Goal: Task Accomplishment & Management: Manage account settings

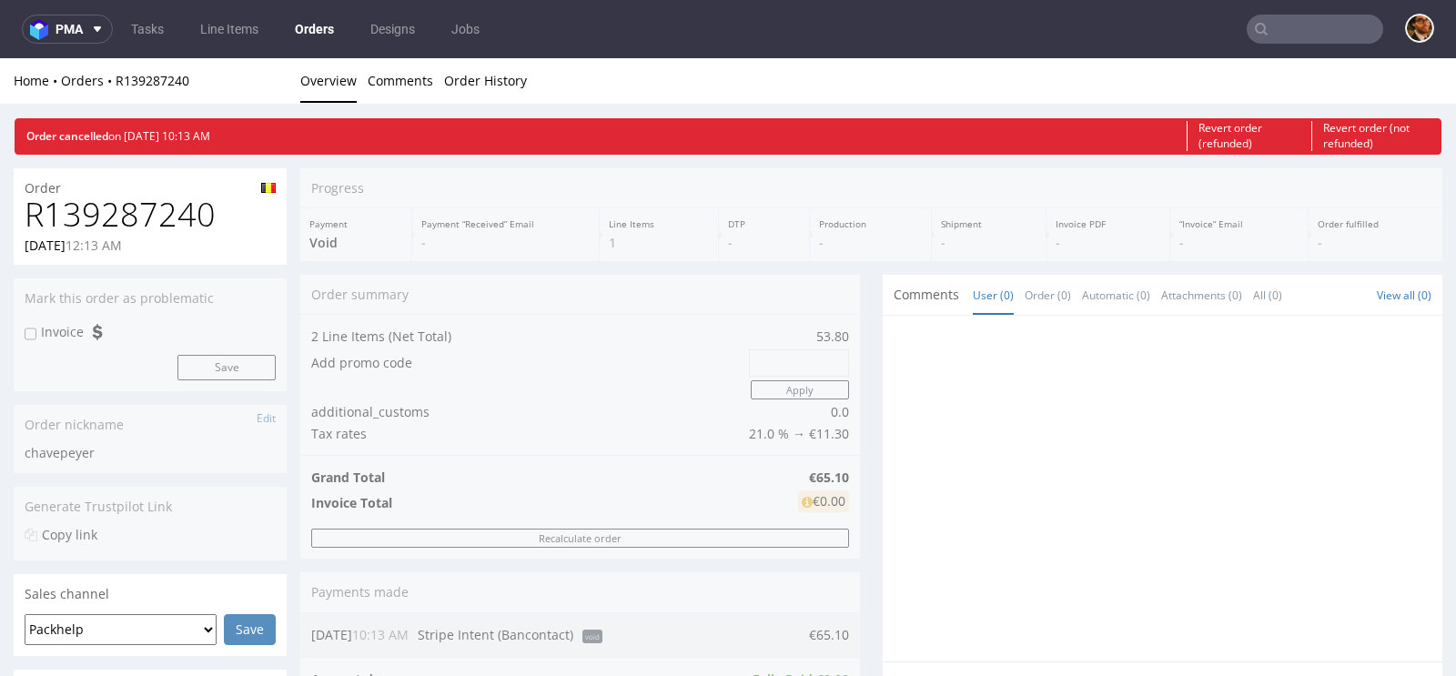
scroll to position [298, 0]
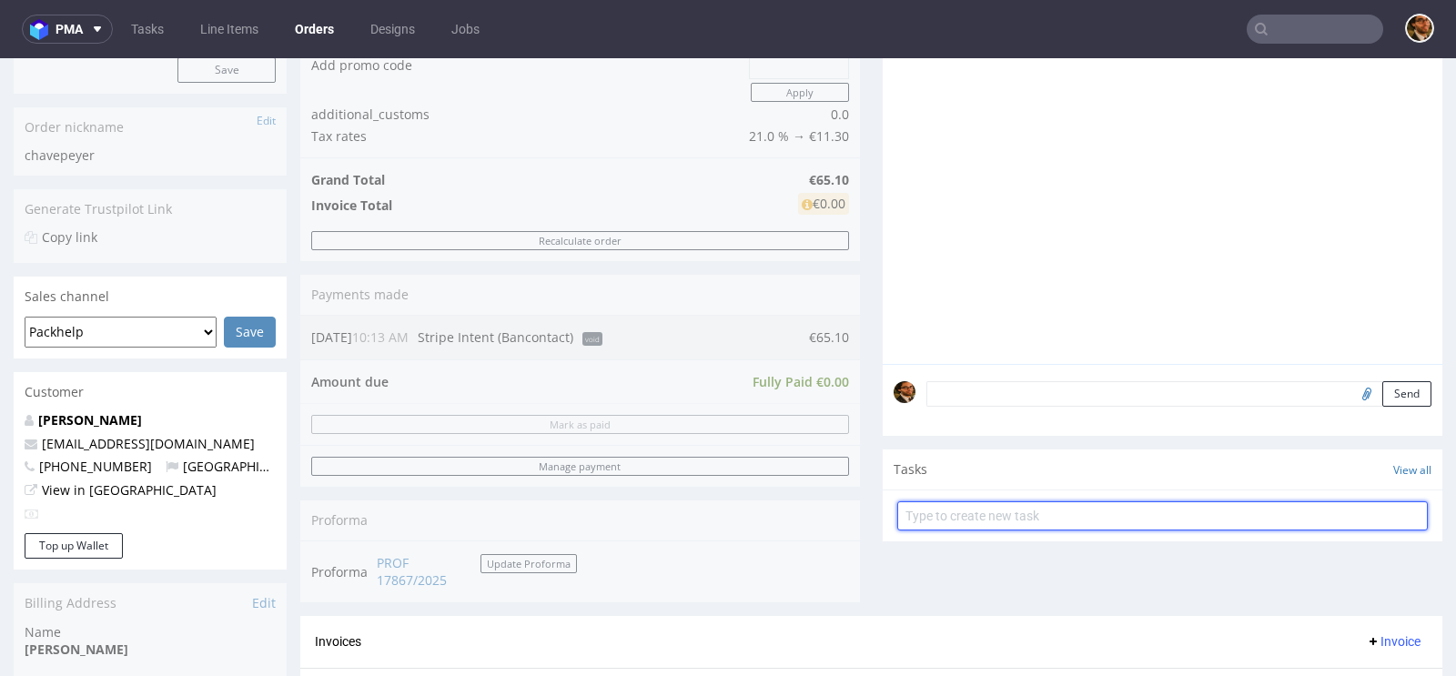
click at [961, 508] on input "text" at bounding box center [1162, 515] width 530 height 29
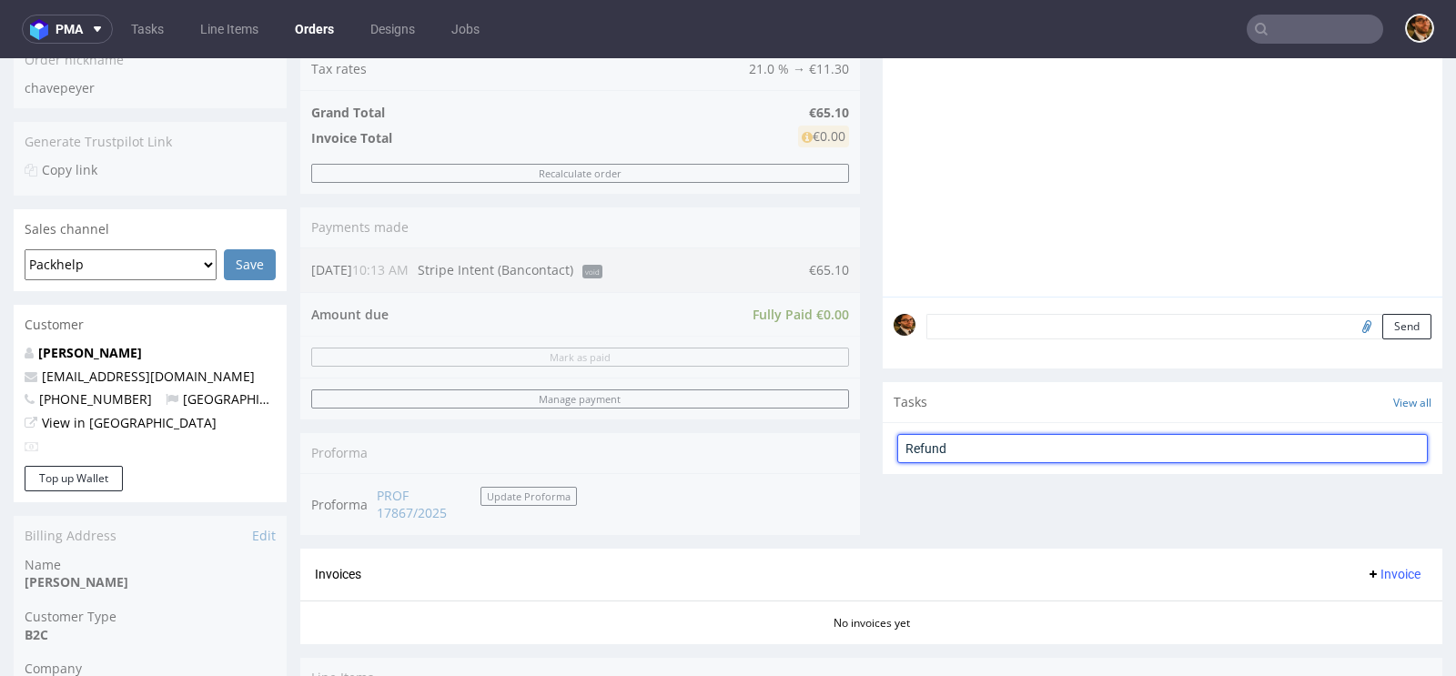
type input "Refund"
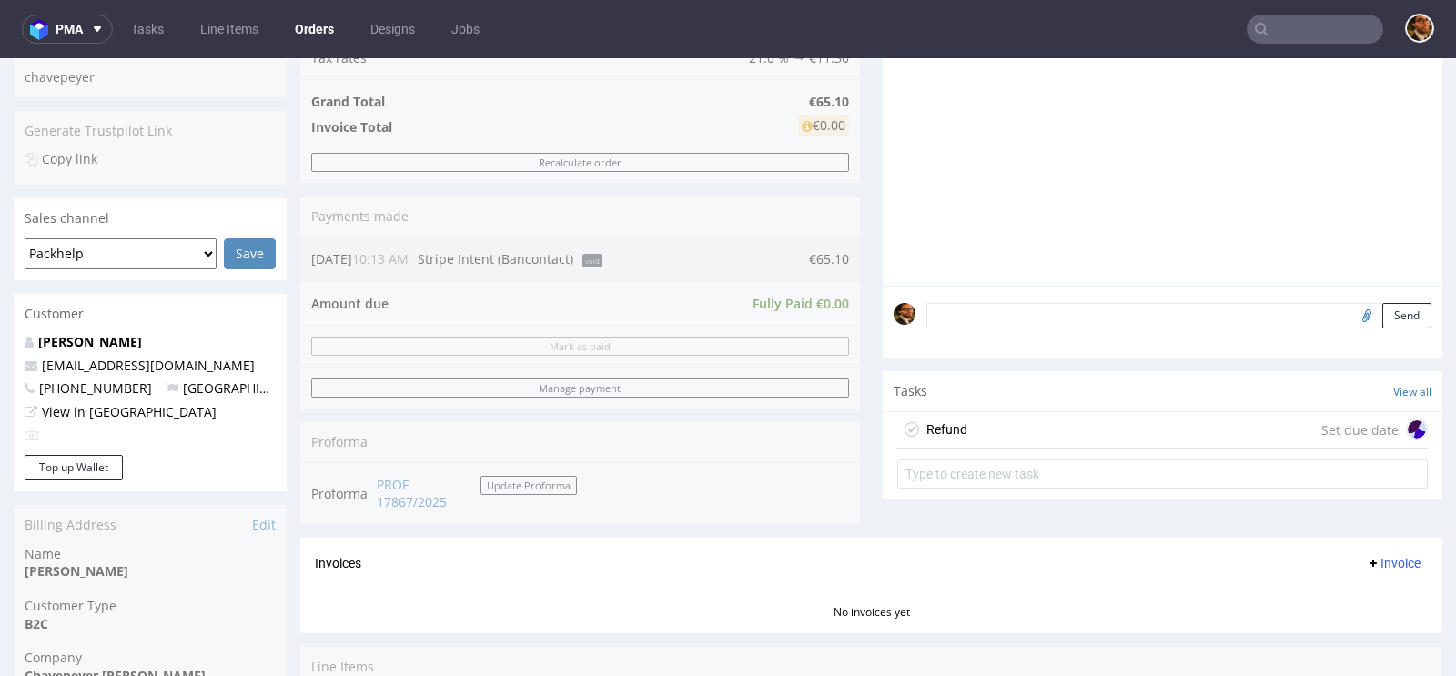
scroll to position [775, 0]
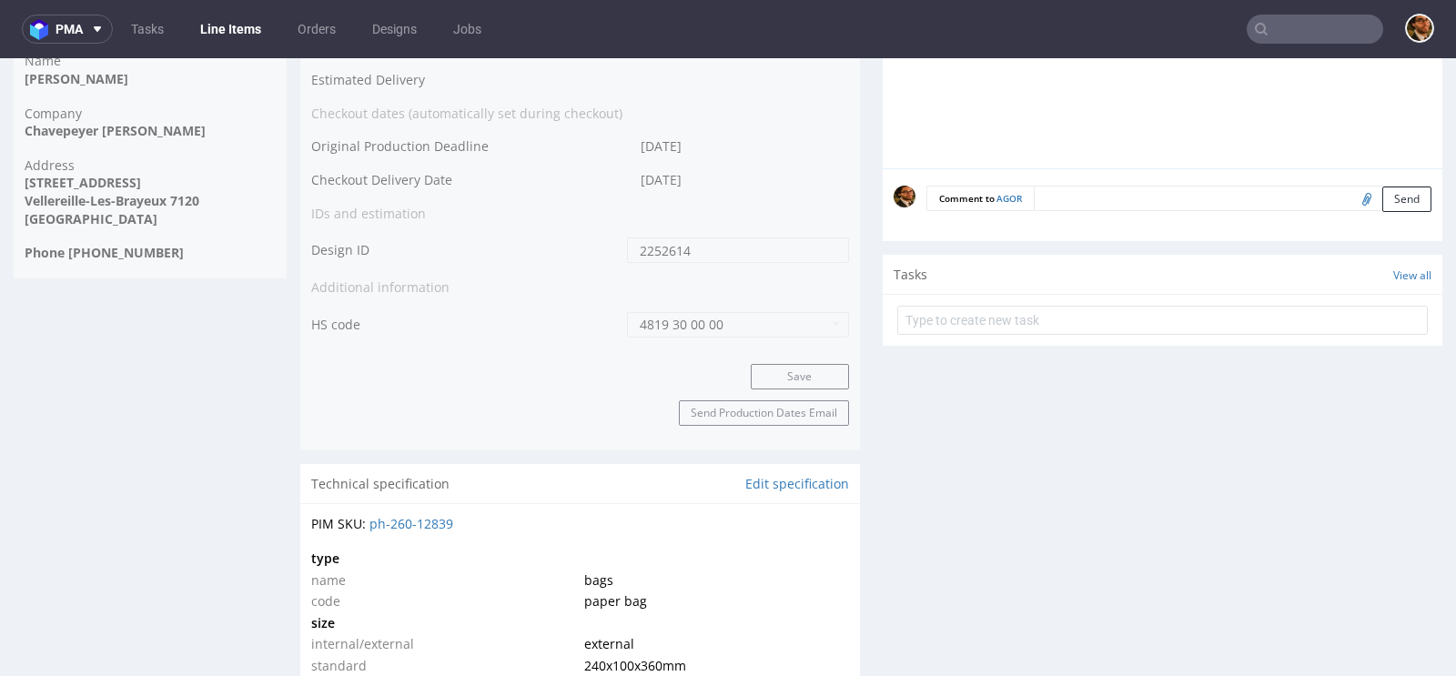
scroll to position [1604, 0]
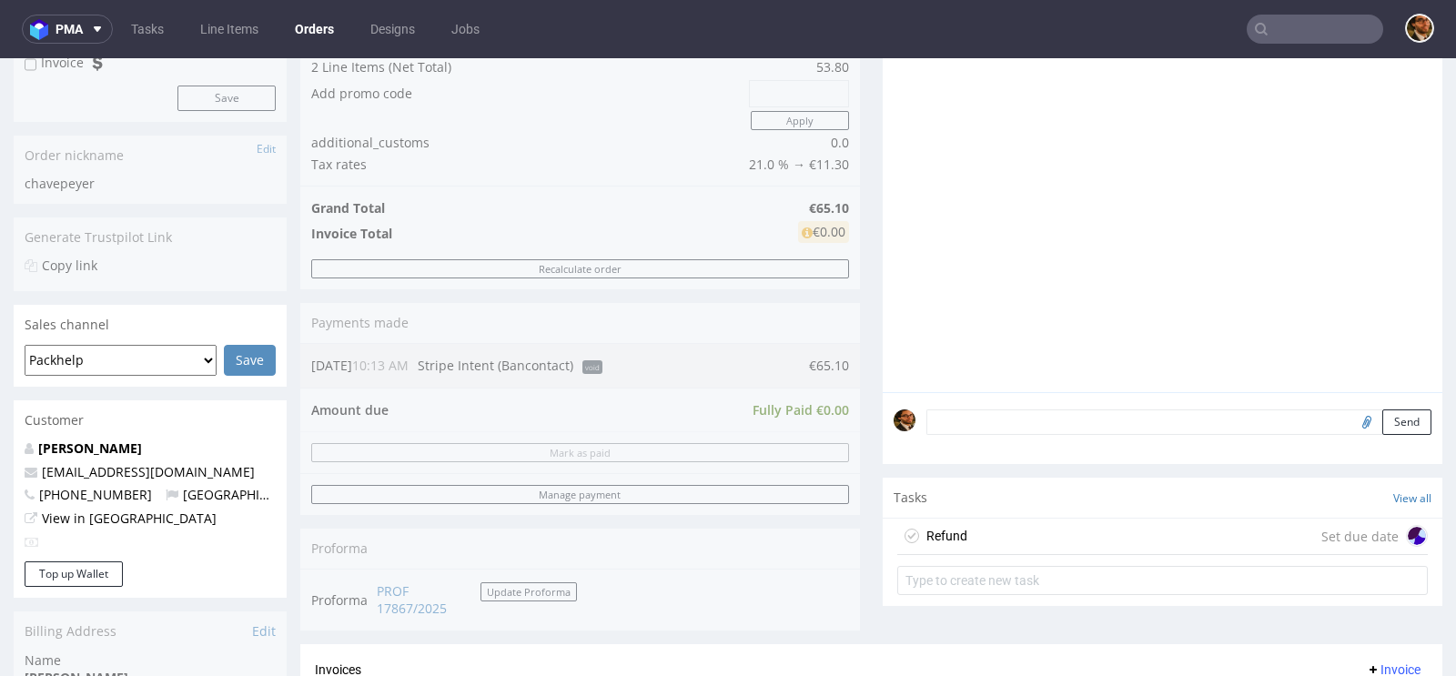
scroll to position [252, 0]
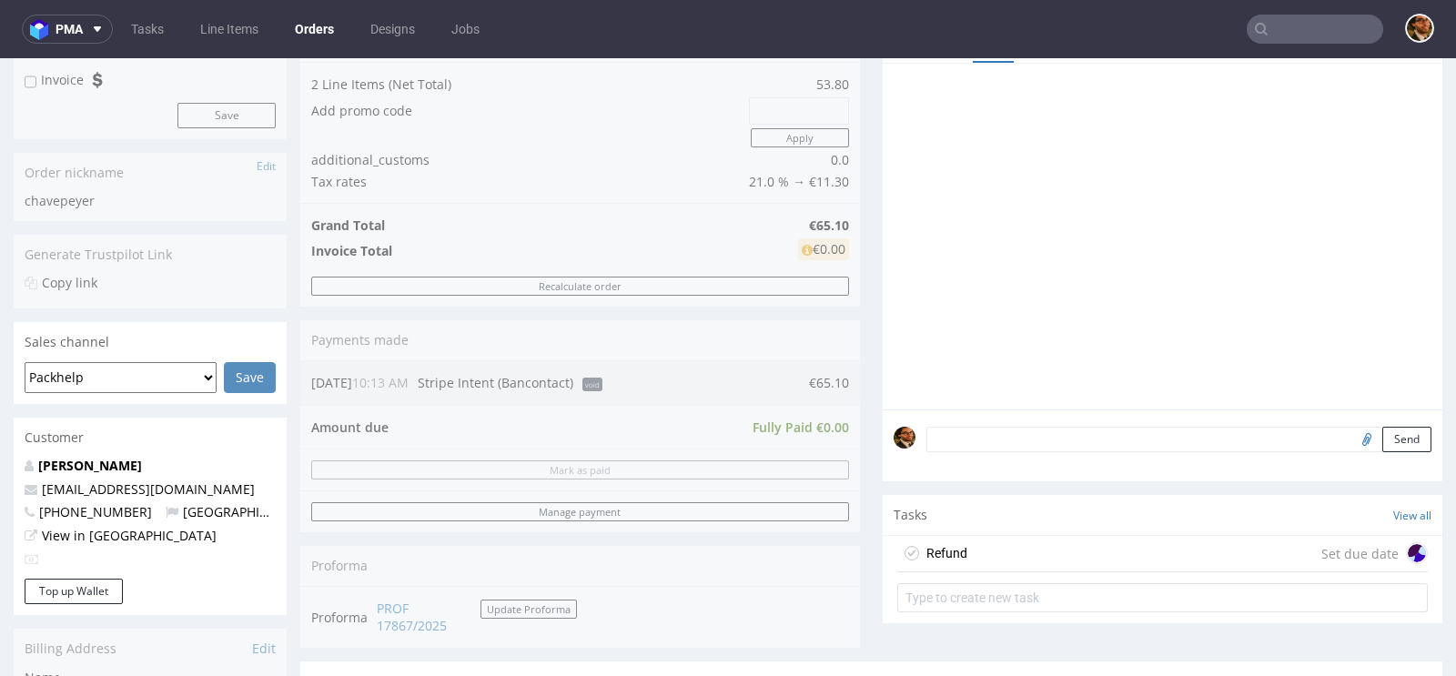
click at [1045, 546] on div "Refund Set due date" at bounding box center [1162, 554] width 530 height 36
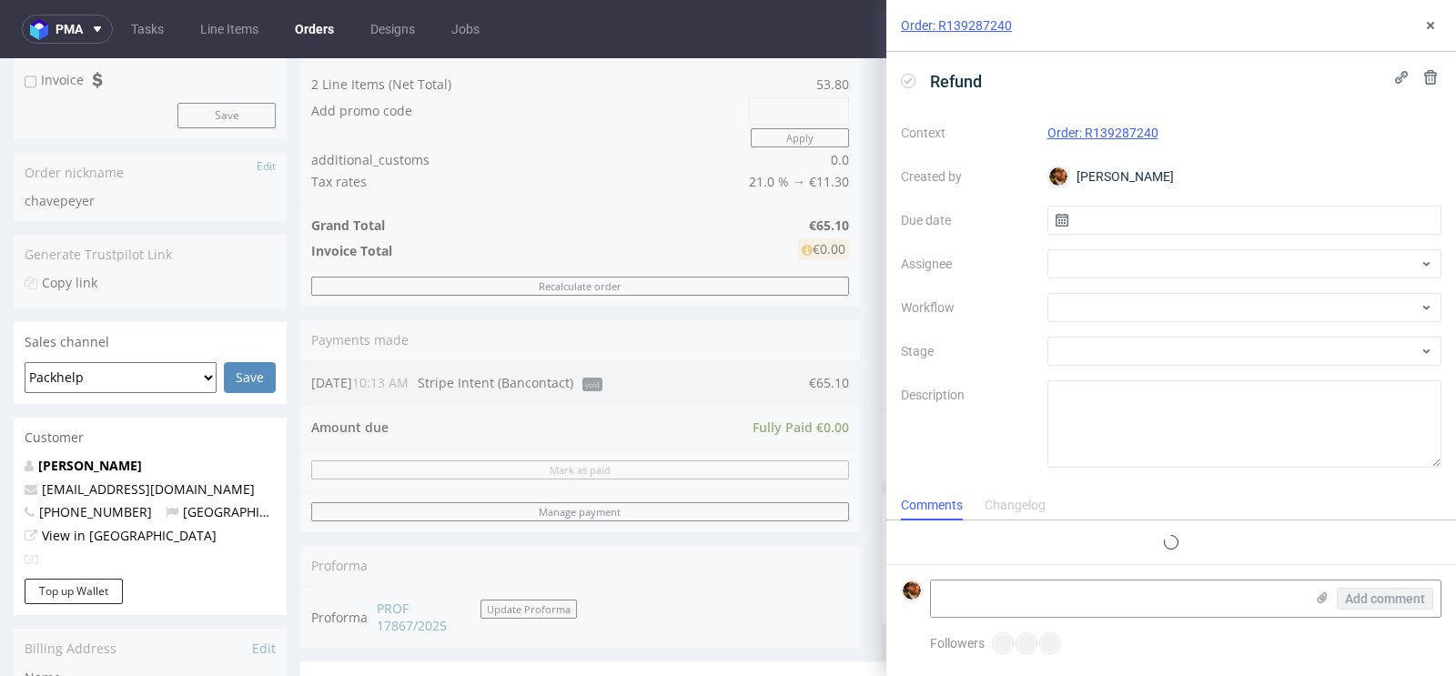
scroll to position [15, 0]
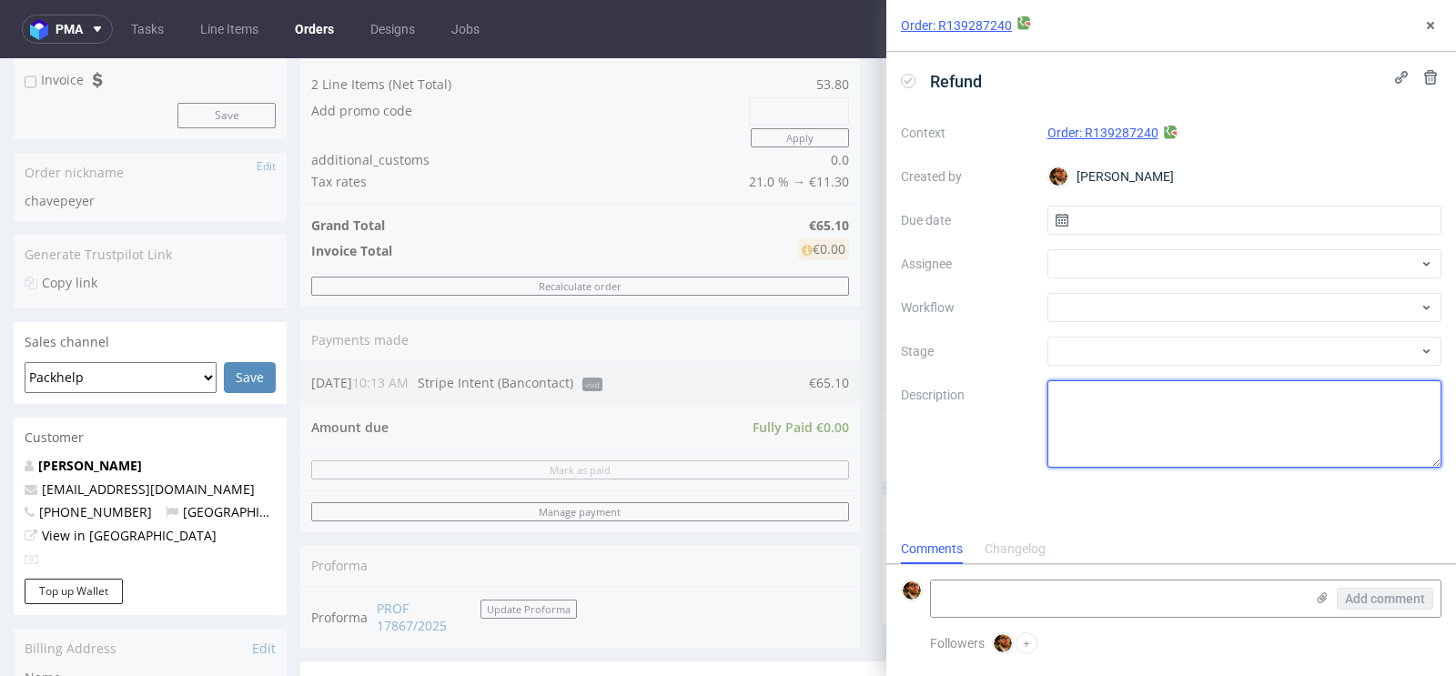
click at [1138, 396] on textarea at bounding box center [1244, 423] width 395 height 87
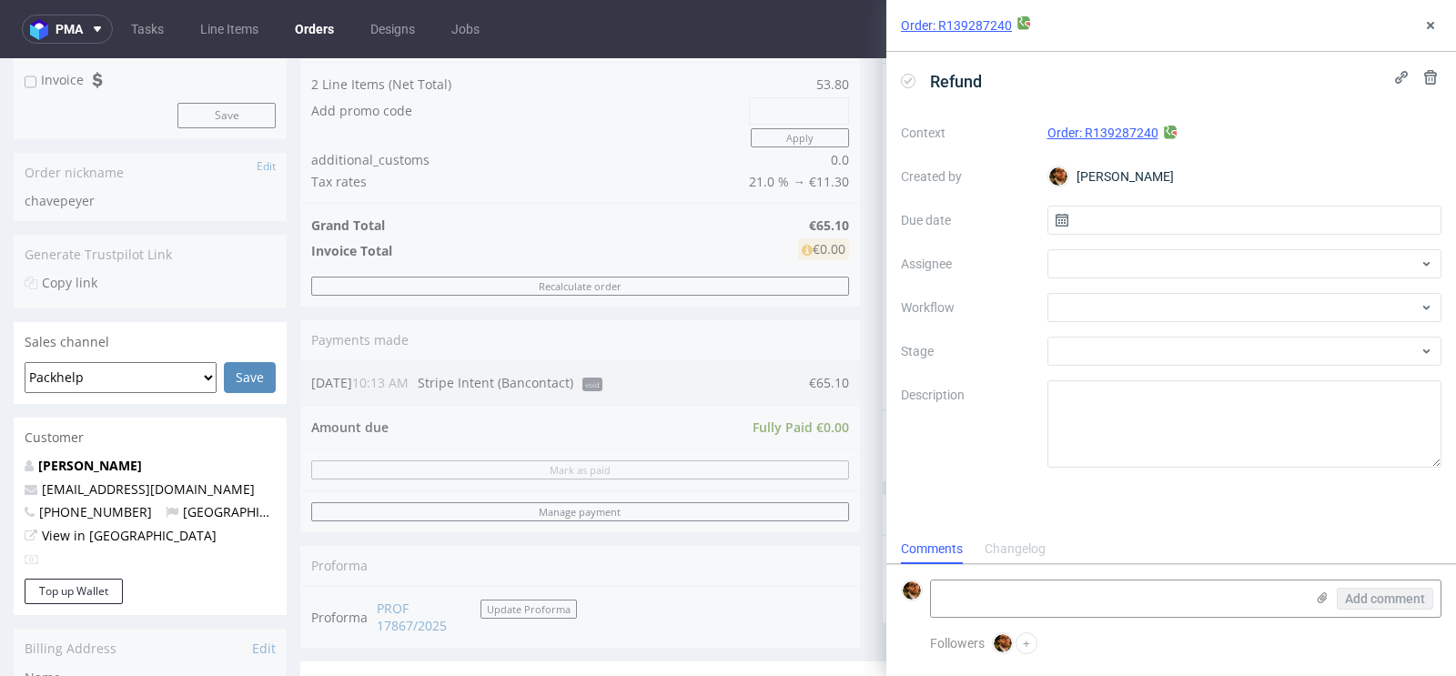
click at [863, 365] on div "Progress Payment Void Payment “Received” Email - Line Items 1 DTP - Production …" at bounding box center [871, 479] width 1142 height 1126
click at [1219, 303] on div at bounding box center [1244, 307] width 395 height 29
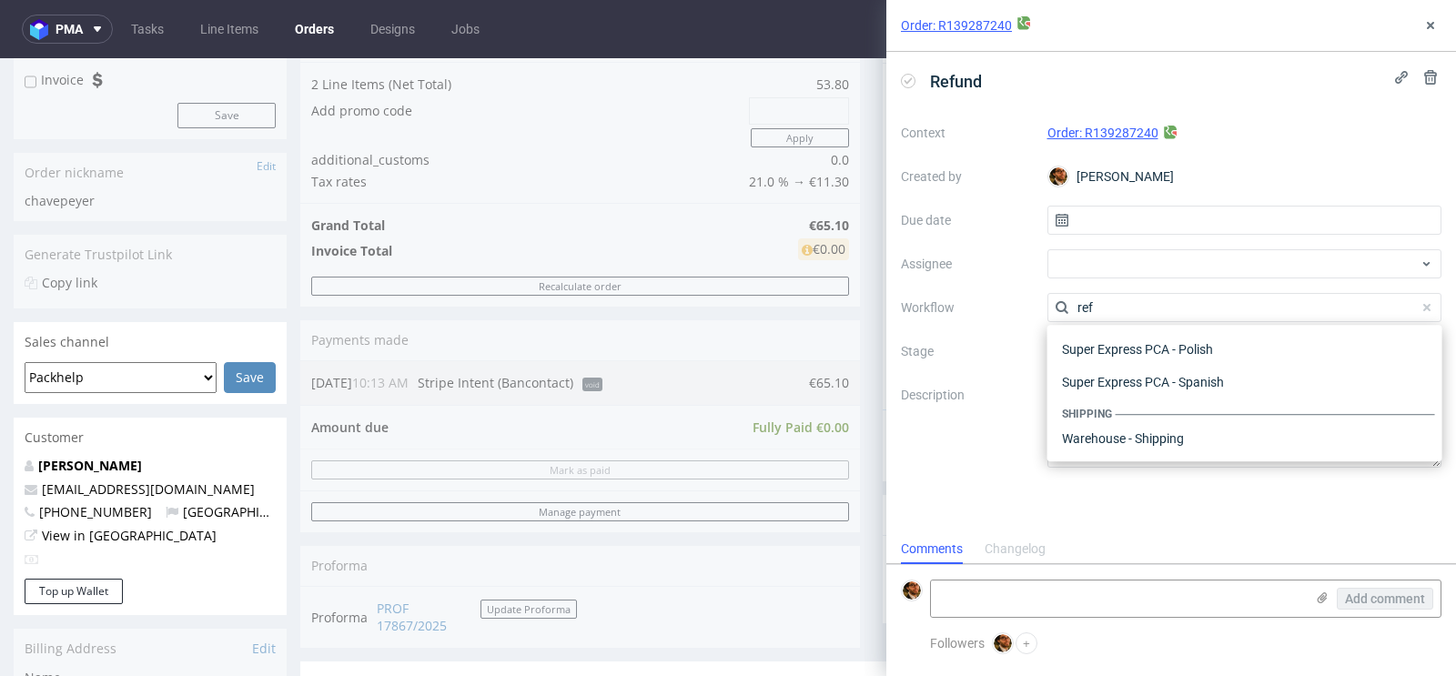
scroll to position [97, 0]
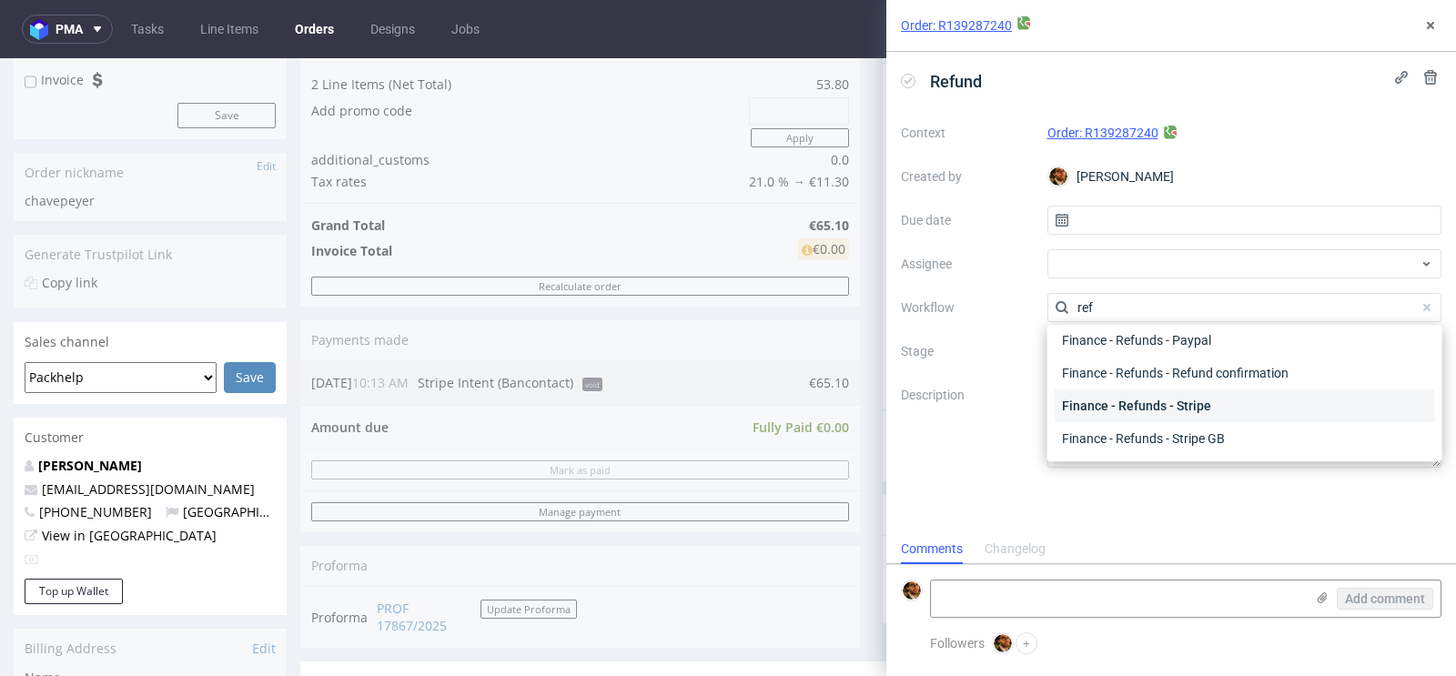
type input "ref"
click at [1159, 399] on div "Finance - Refunds - Stripe" at bounding box center [1245, 405] width 380 height 33
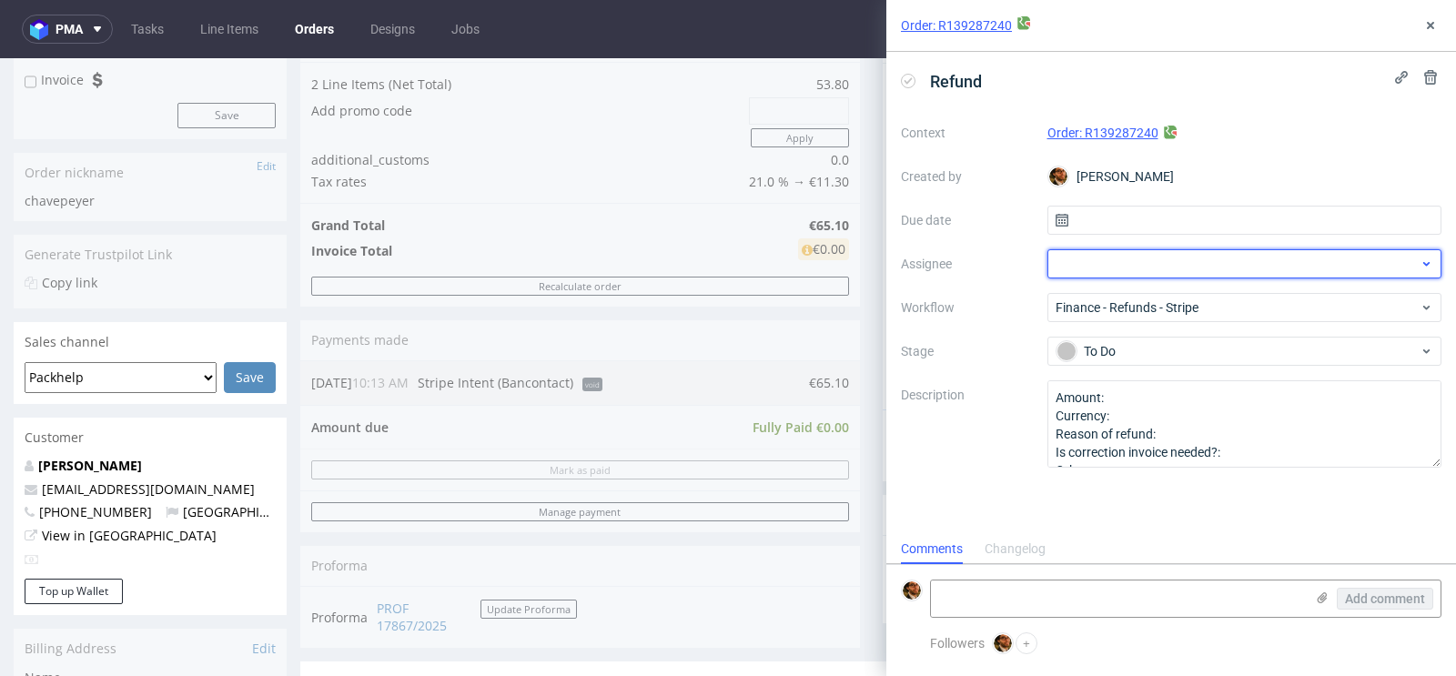
click at [1157, 269] on div at bounding box center [1244, 263] width 395 height 29
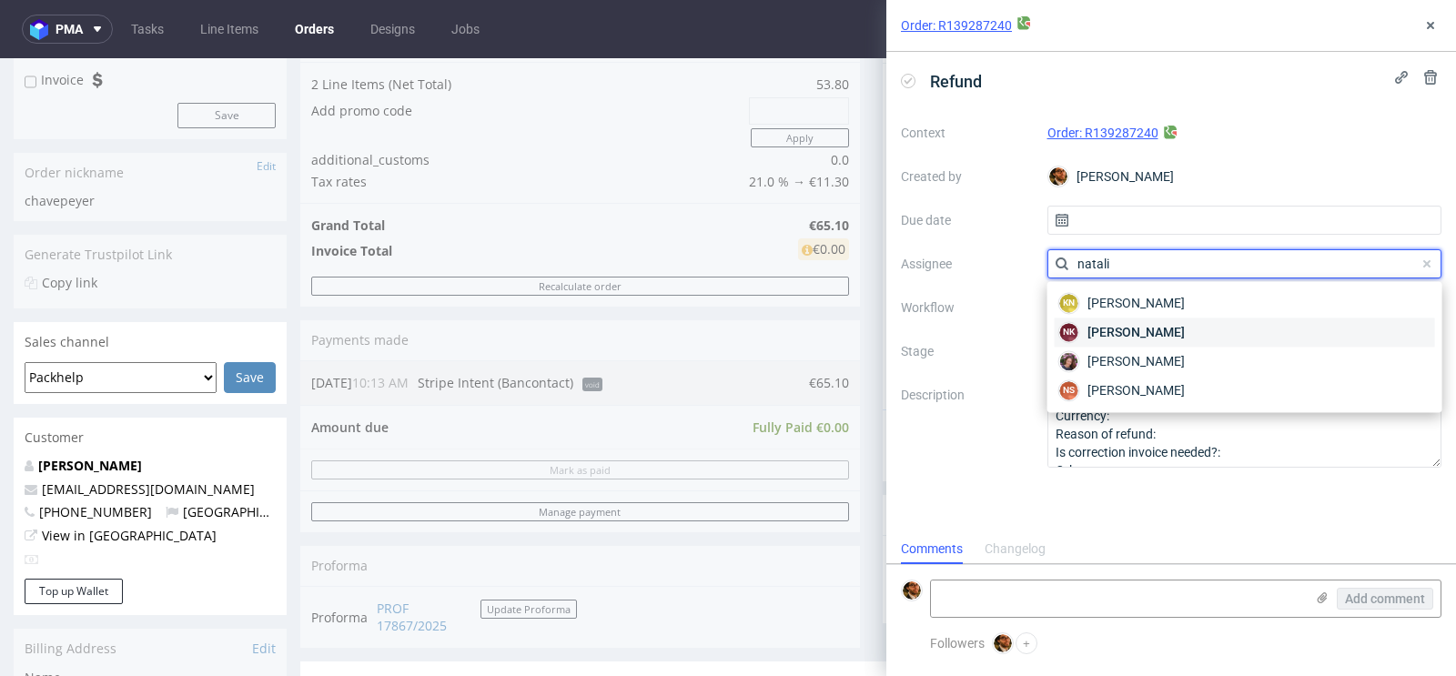
type input "natali"
click at [1185, 328] on span "Natalia Kaczorowska" at bounding box center [1135, 332] width 97 height 18
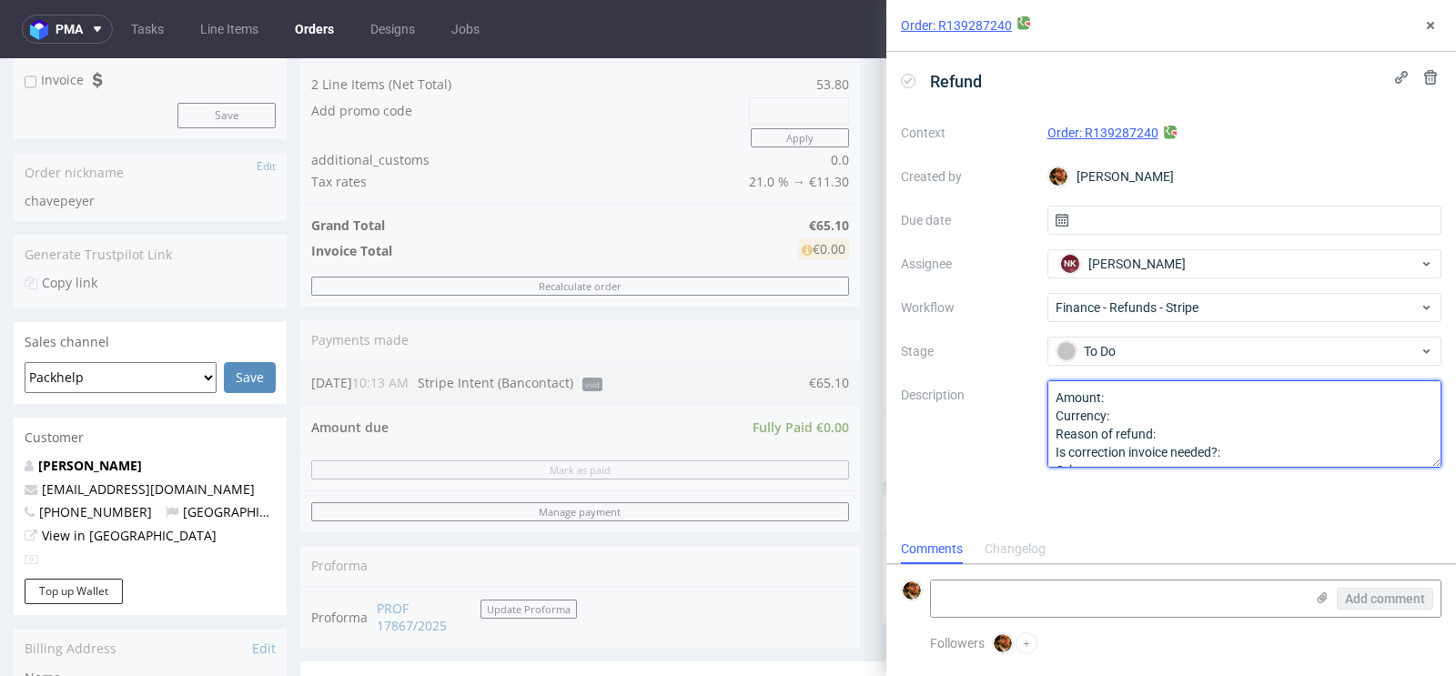
click at [1144, 402] on textarea "Amount: Currency: Reason of refund: Is correction invoice needed?: Other:" at bounding box center [1244, 423] width 395 height 87
click at [1138, 410] on textarea "Amount: Currency: Reason of refund: Is correction invoice needed?: Other:" at bounding box center [1244, 423] width 395 height 87
click at [1183, 431] on textarea "Amount: Currency: Reason of refund: Is correction invoice needed?: Other:" at bounding box center [1244, 423] width 395 height 87
click at [1238, 429] on textarea "Amount: Currency: Reason of refund: Is correction invoice needed?: Other:" at bounding box center [1244, 423] width 395 height 87
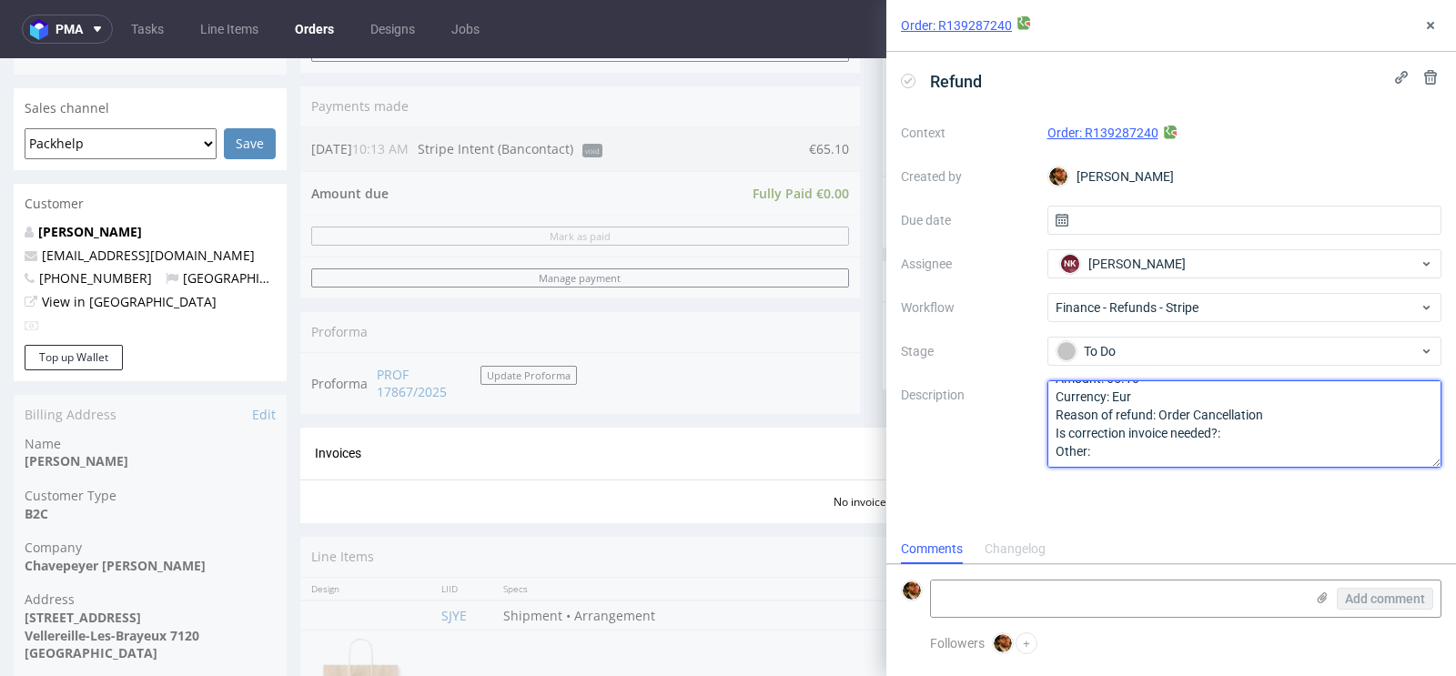
scroll to position [480, 0]
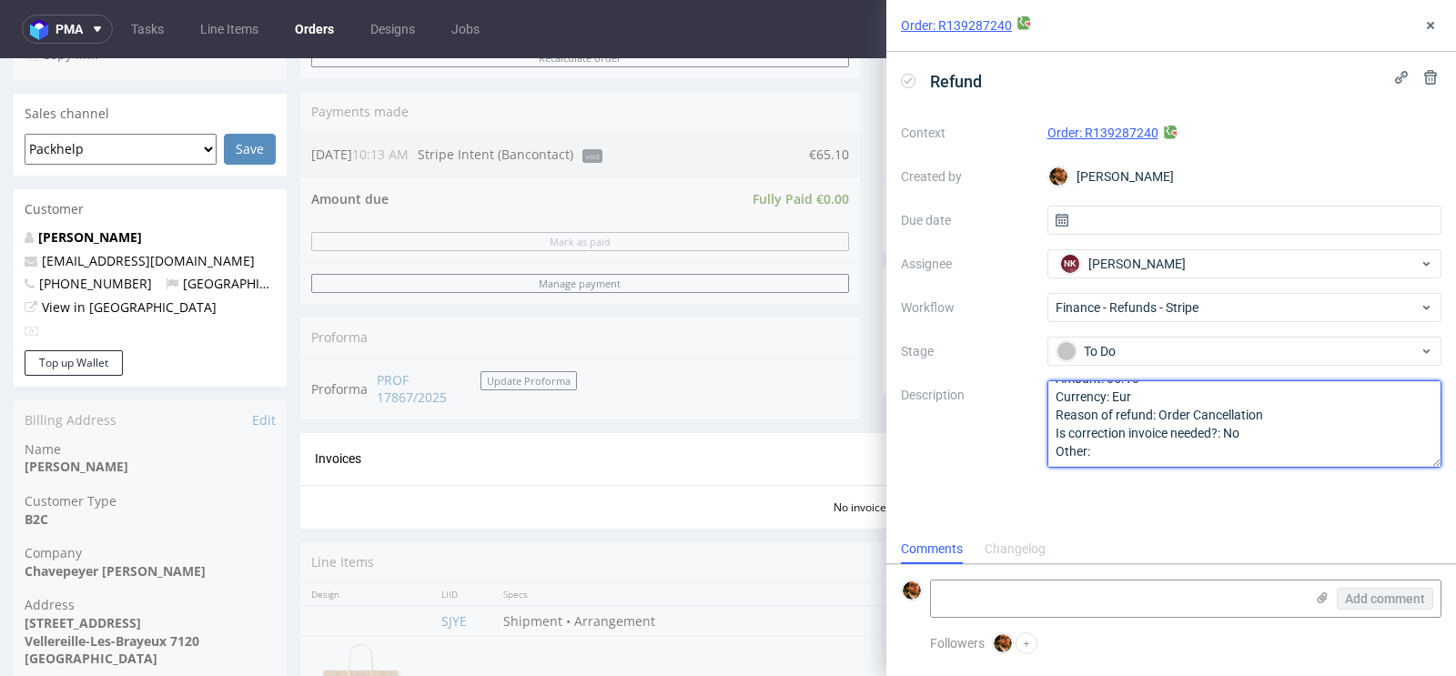
type textarea "Amount: 65.10 Currency: Eur Reason of refund: Order Cancellation Is correction …"
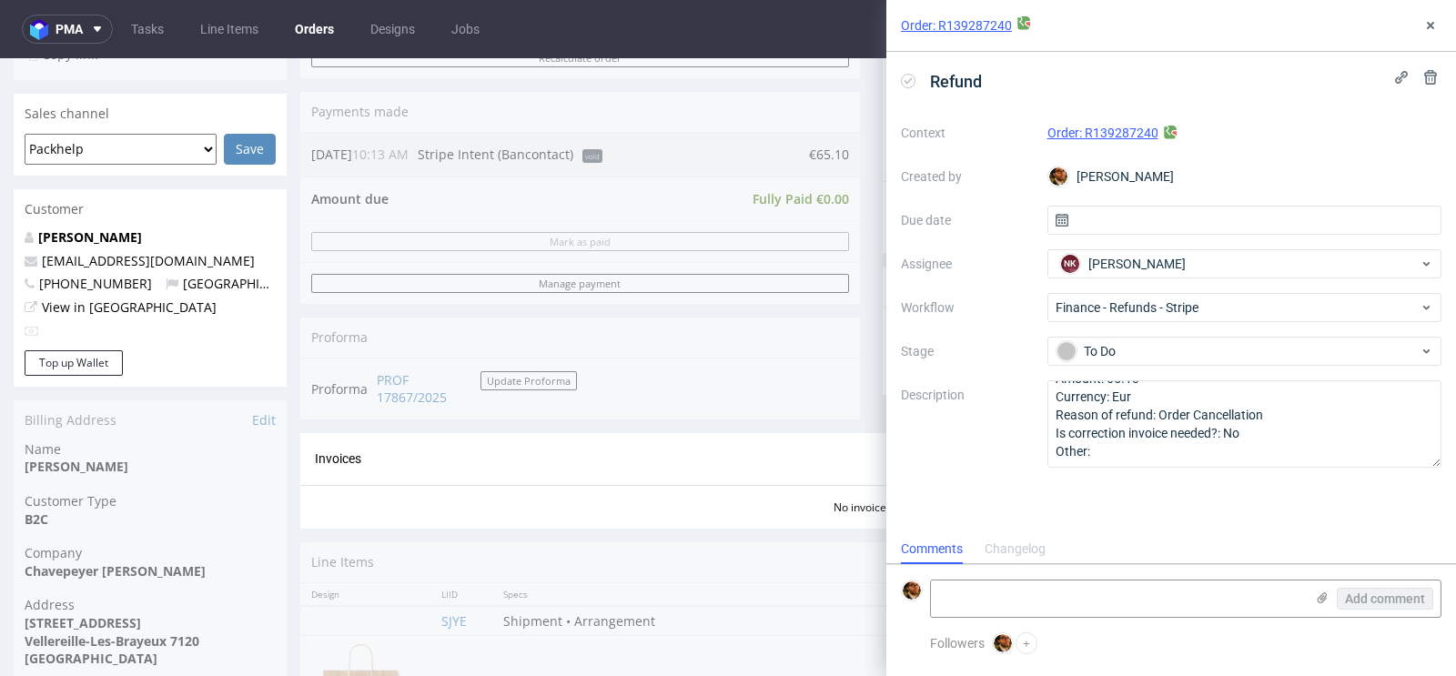
click at [1251, 528] on div "Refund Context Order: R139287240 Created by Matteo Corsico Due date Assignee NK…" at bounding box center [1171, 293] width 570 height 482
click at [1350, 229] on input "text" at bounding box center [1244, 220] width 395 height 29
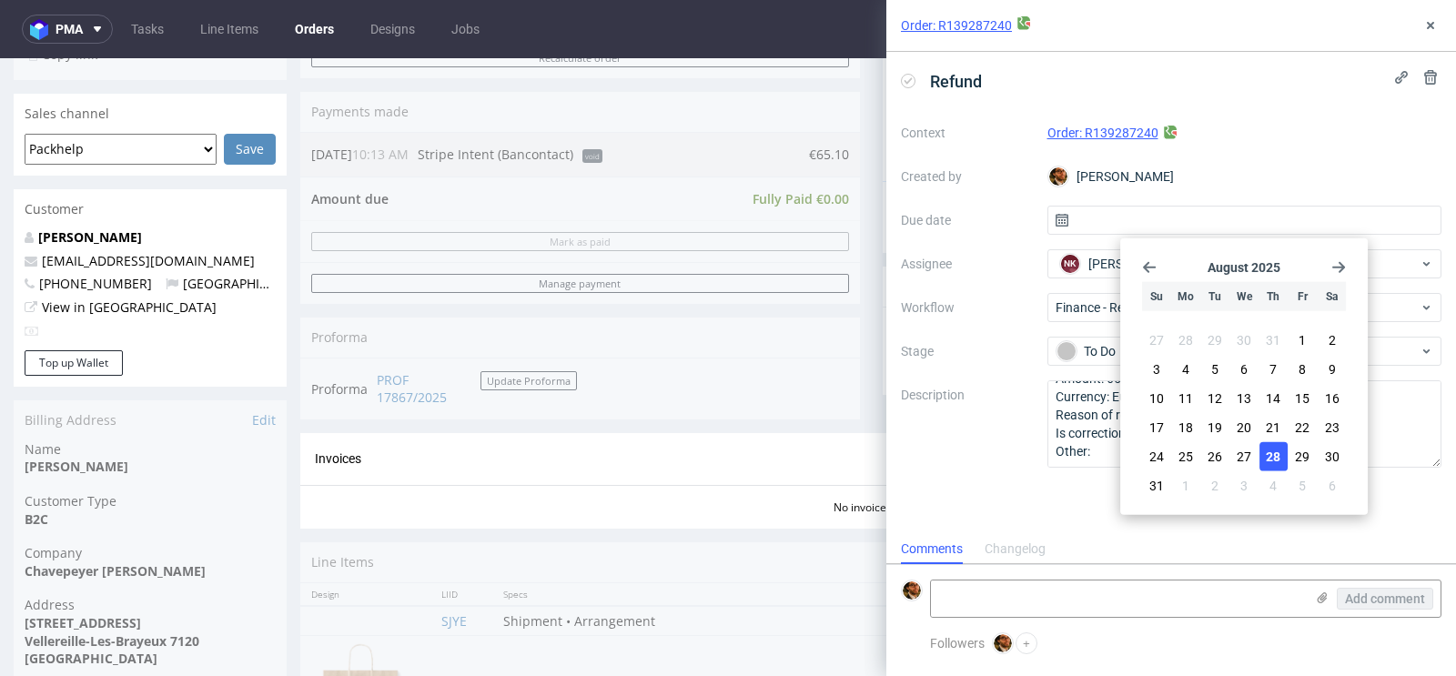
click at [1278, 453] on span "28" at bounding box center [1273, 457] width 15 height 18
type input "28/08/2025"
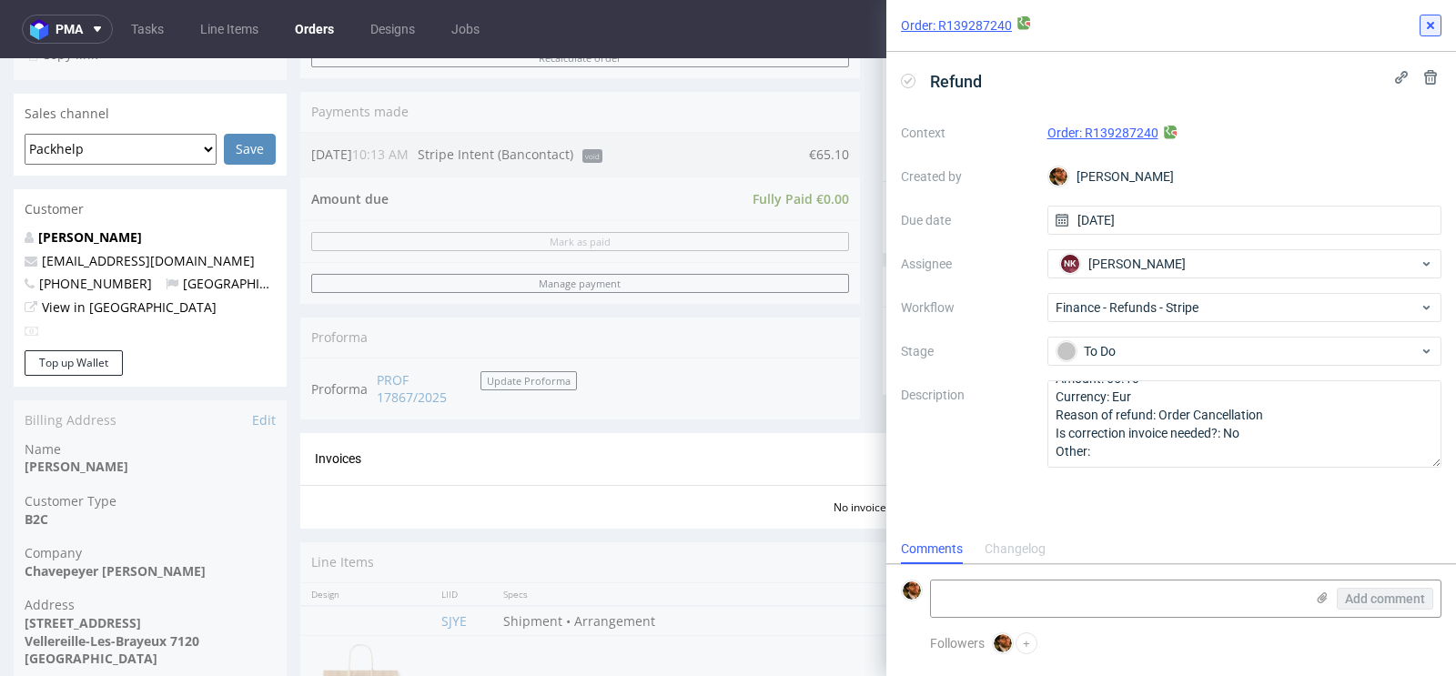
click at [1425, 34] on button at bounding box center [1430, 26] width 22 height 22
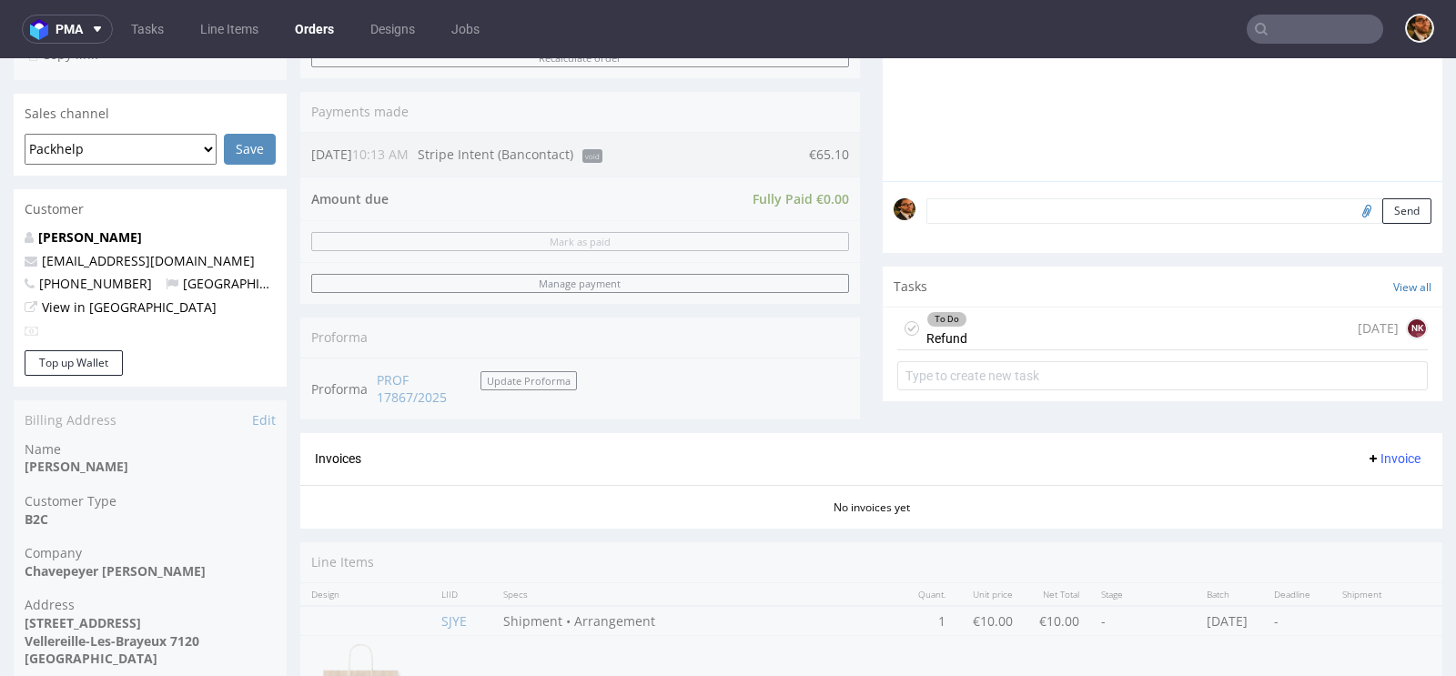
click at [1168, 404] on div "Comments User (0) Order (0) Automatic (0) Attachments (0) All (0) View all (0) …" at bounding box center [1163, 113] width 560 height 639
click at [1059, 338] on div "To Do Refund today NK" at bounding box center [1162, 329] width 530 height 43
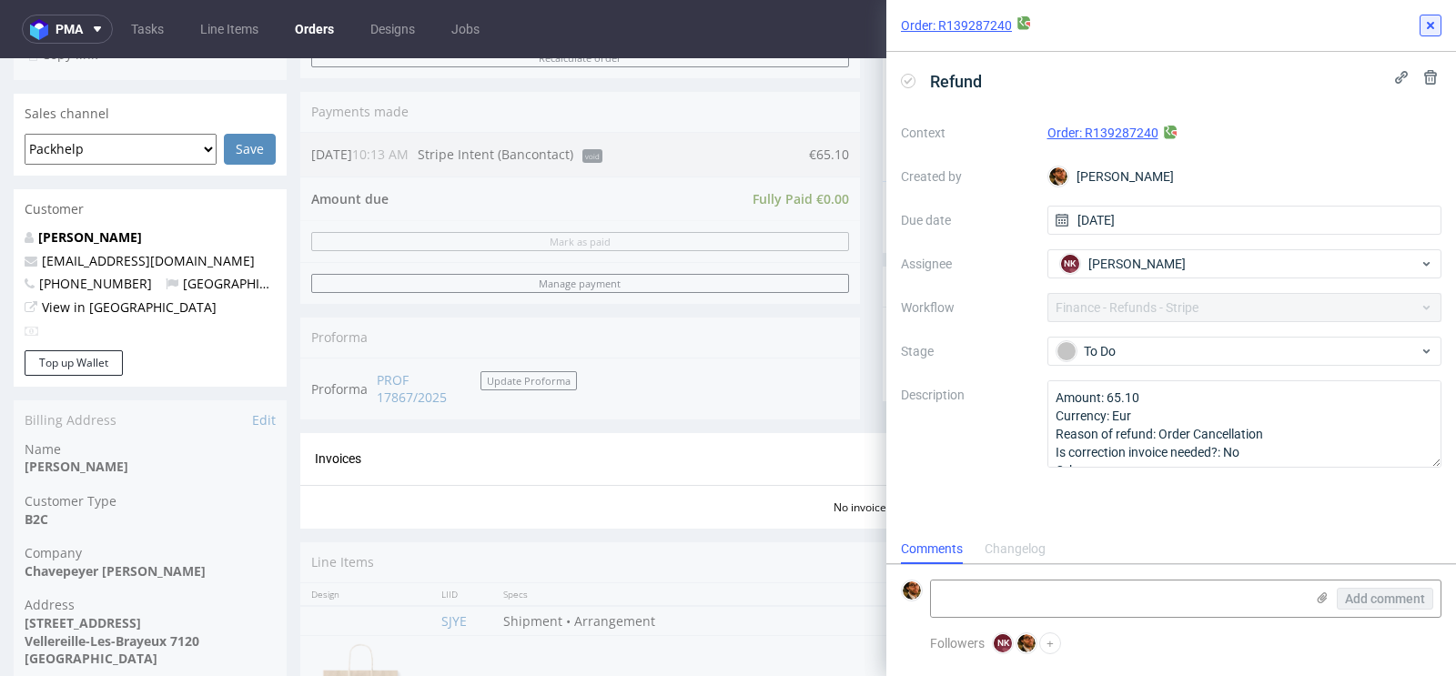
click at [1426, 28] on icon at bounding box center [1430, 25] width 15 height 15
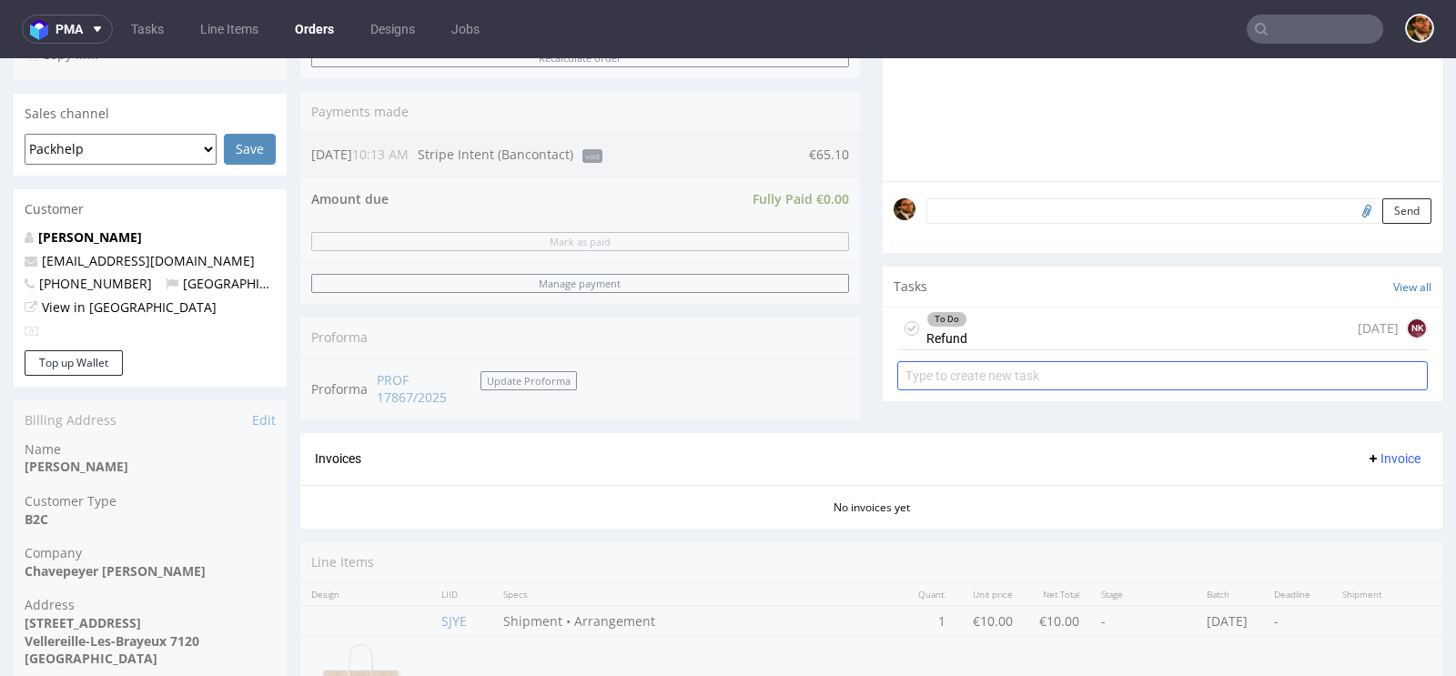
scroll to position [56, 0]
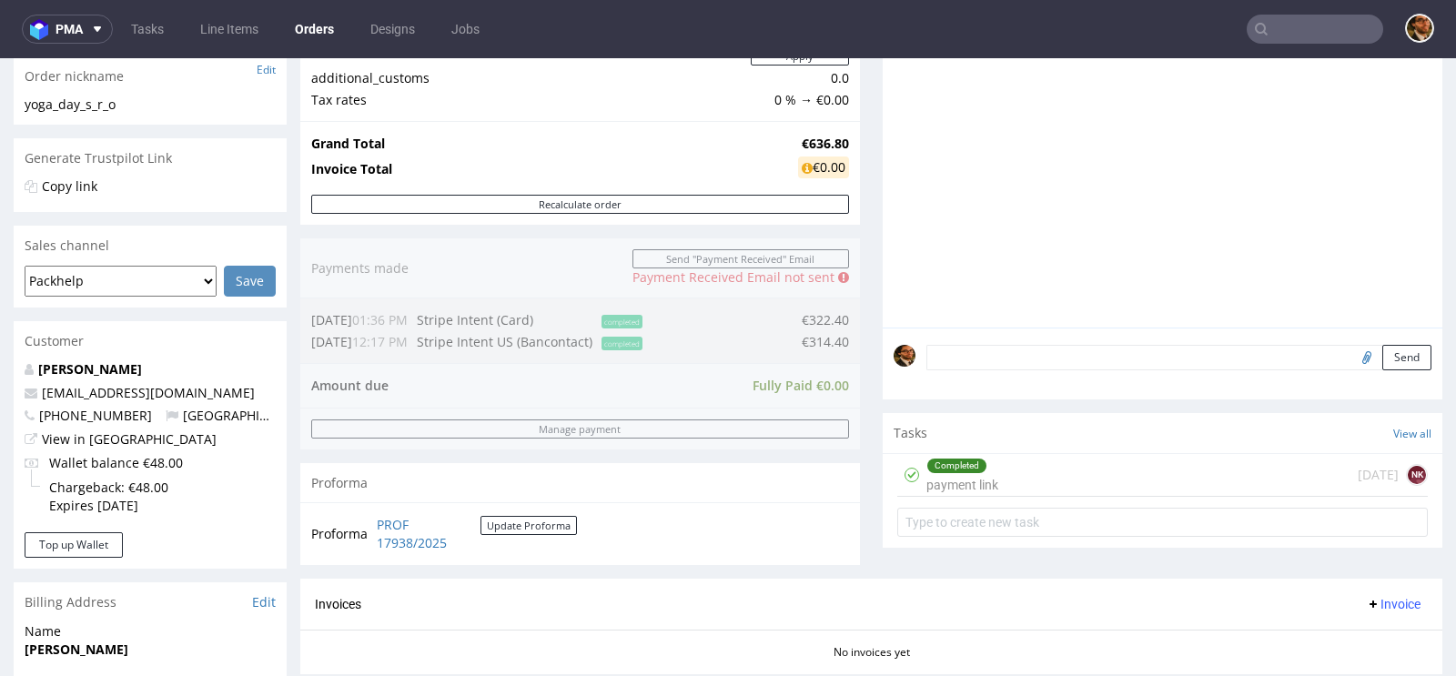
scroll to position [858, 0]
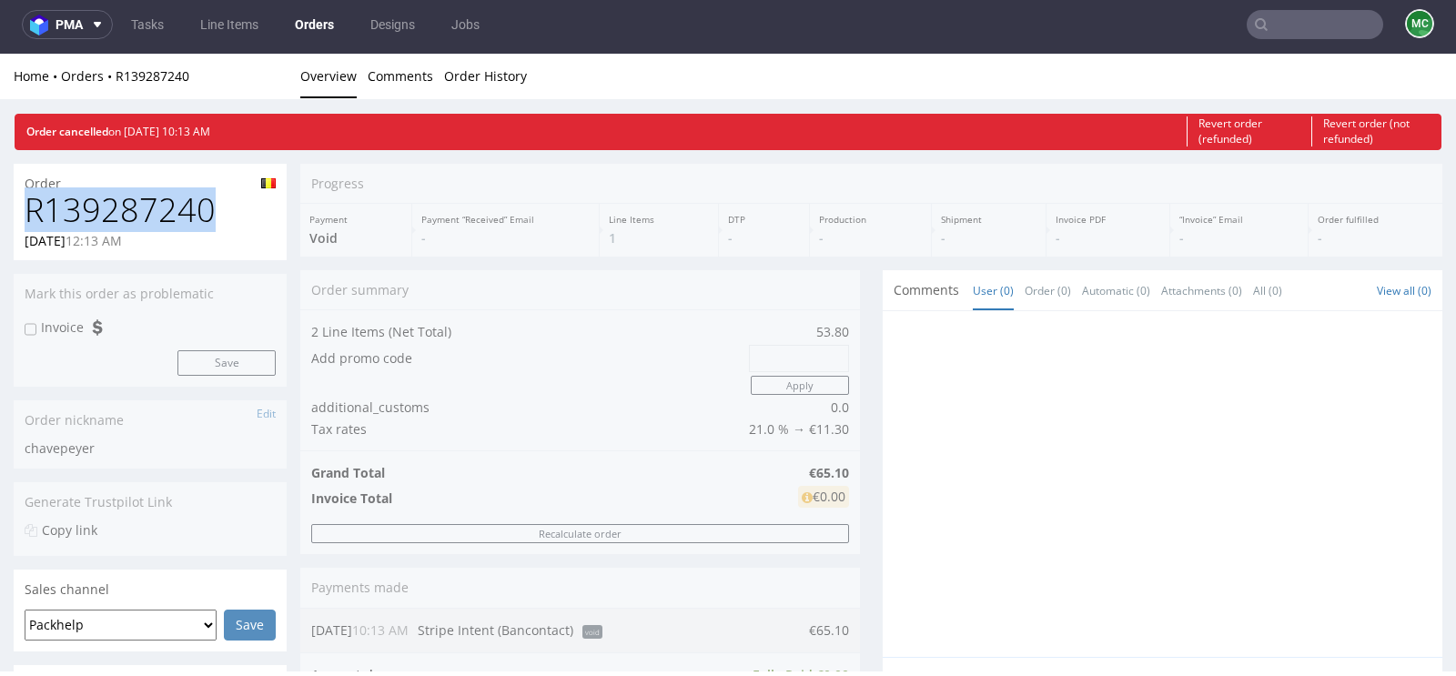
drag, startPoint x: 207, startPoint y: 207, endPoint x: 31, endPoint y: 207, distance: 176.5
click at [31, 207] on h1 "R139287240" at bounding box center [150, 210] width 251 height 36
copy h1 "R139287240"
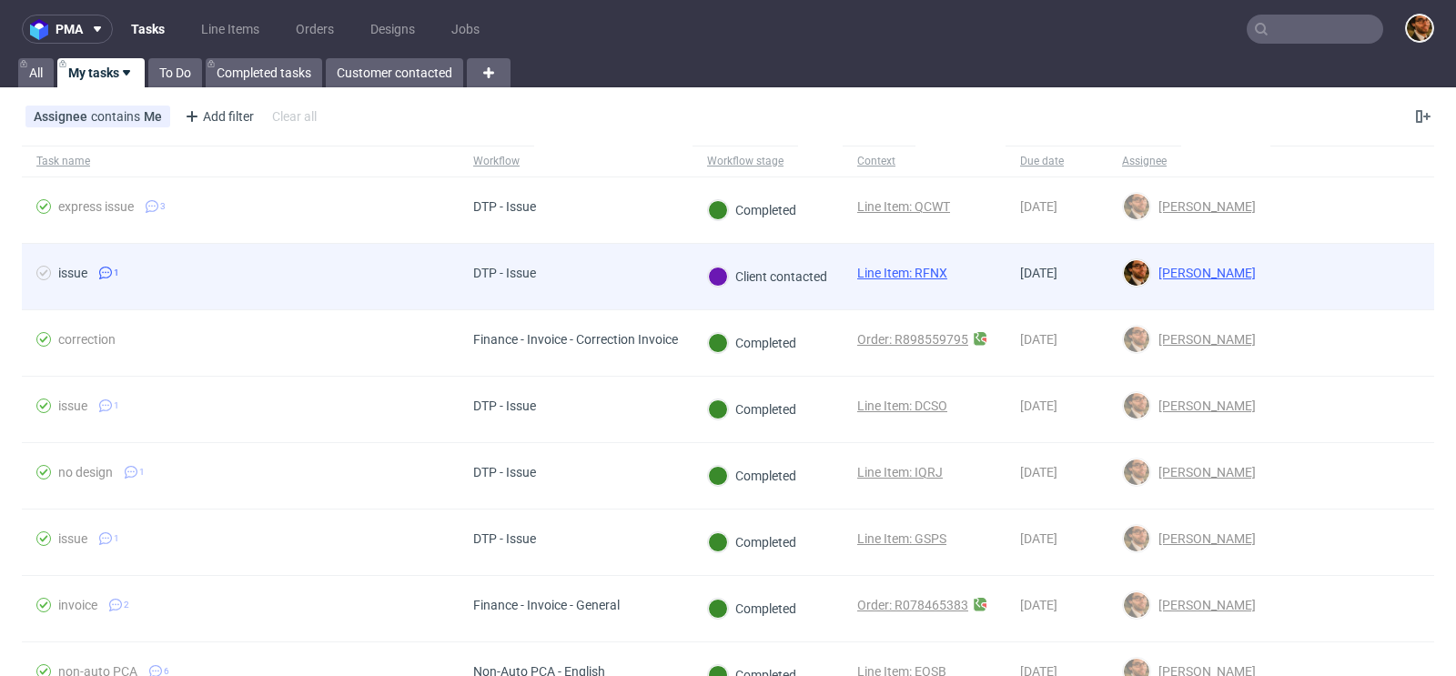
click at [1270, 267] on div at bounding box center [1352, 277] width 164 height 66
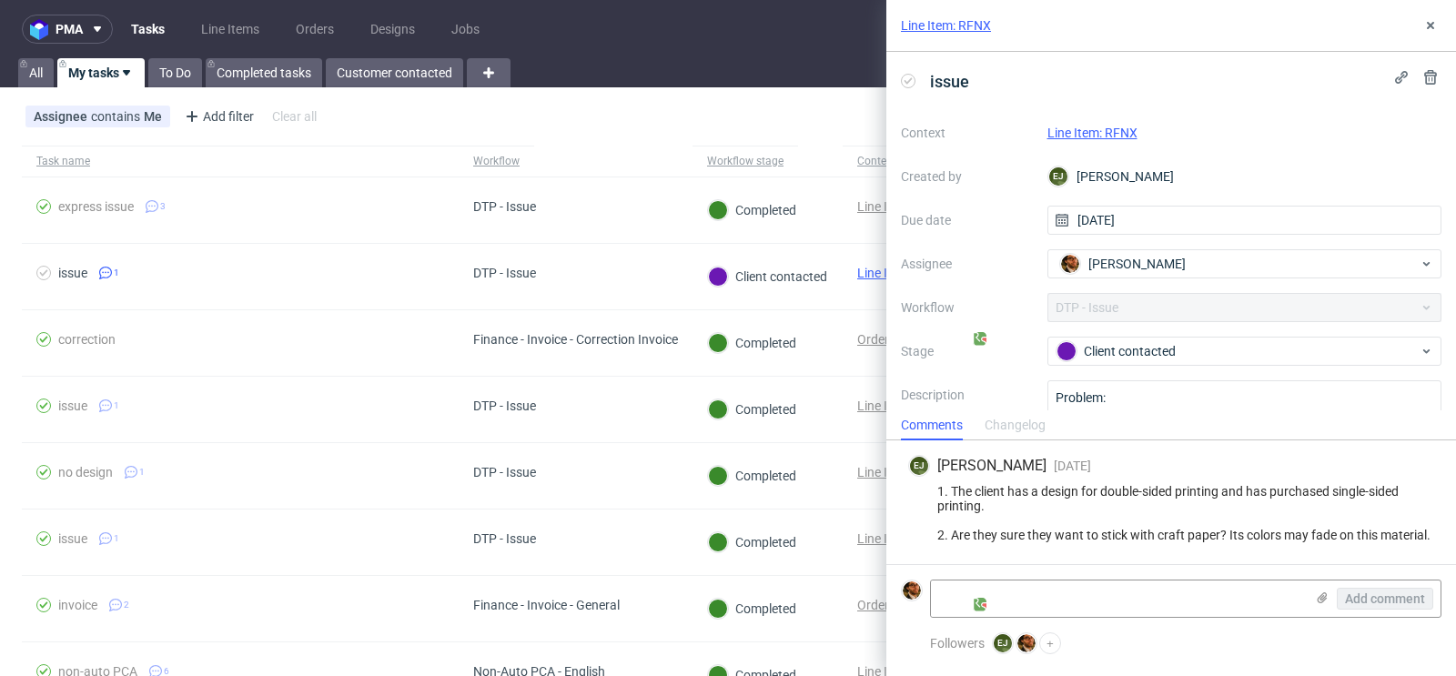
click at [1090, 135] on link "Line Item: RFNX" at bounding box center [1092, 133] width 90 height 15
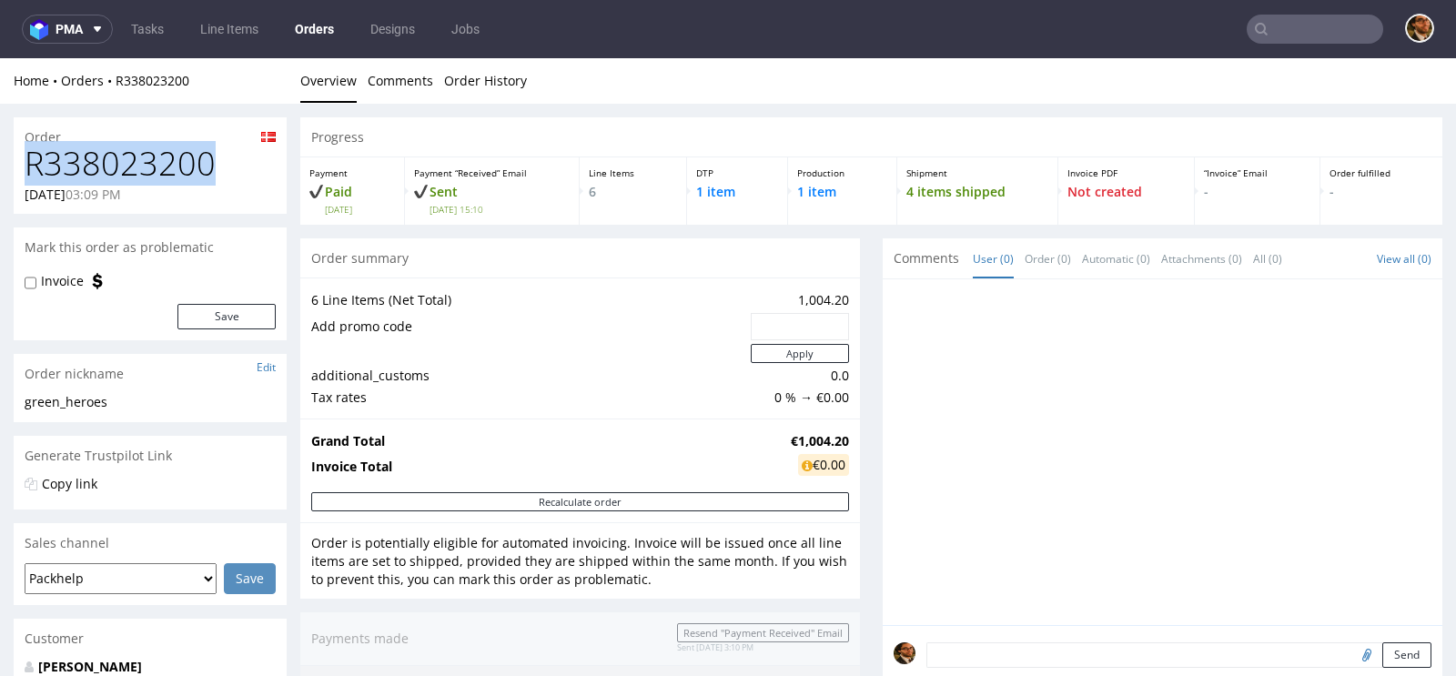
drag, startPoint x: 217, startPoint y: 167, endPoint x: 25, endPoint y: 164, distance: 191.1
click at [25, 164] on h1 "R338023200" at bounding box center [150, 164] width 251 height 36
copy h1 "R338023200"
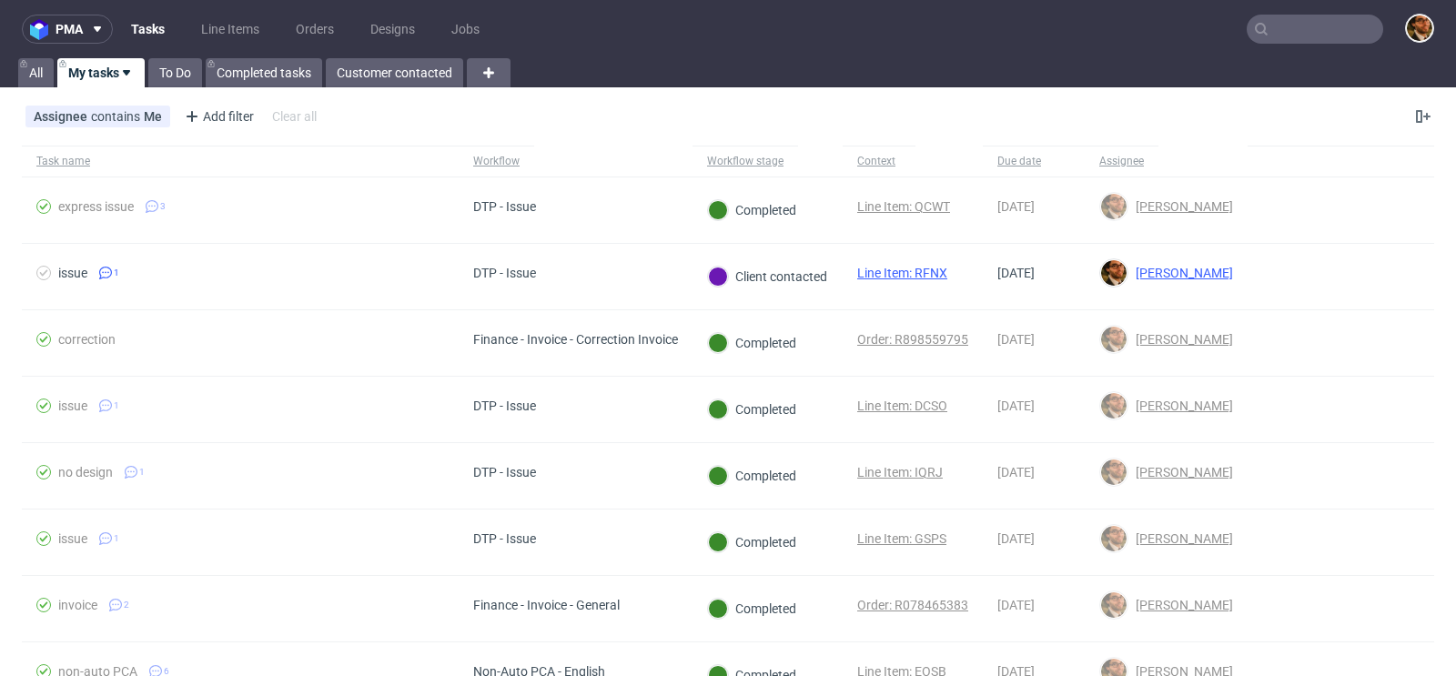
click at [1277, 36] on input "text" at bounding box center [1314, 29] width 136 height 29
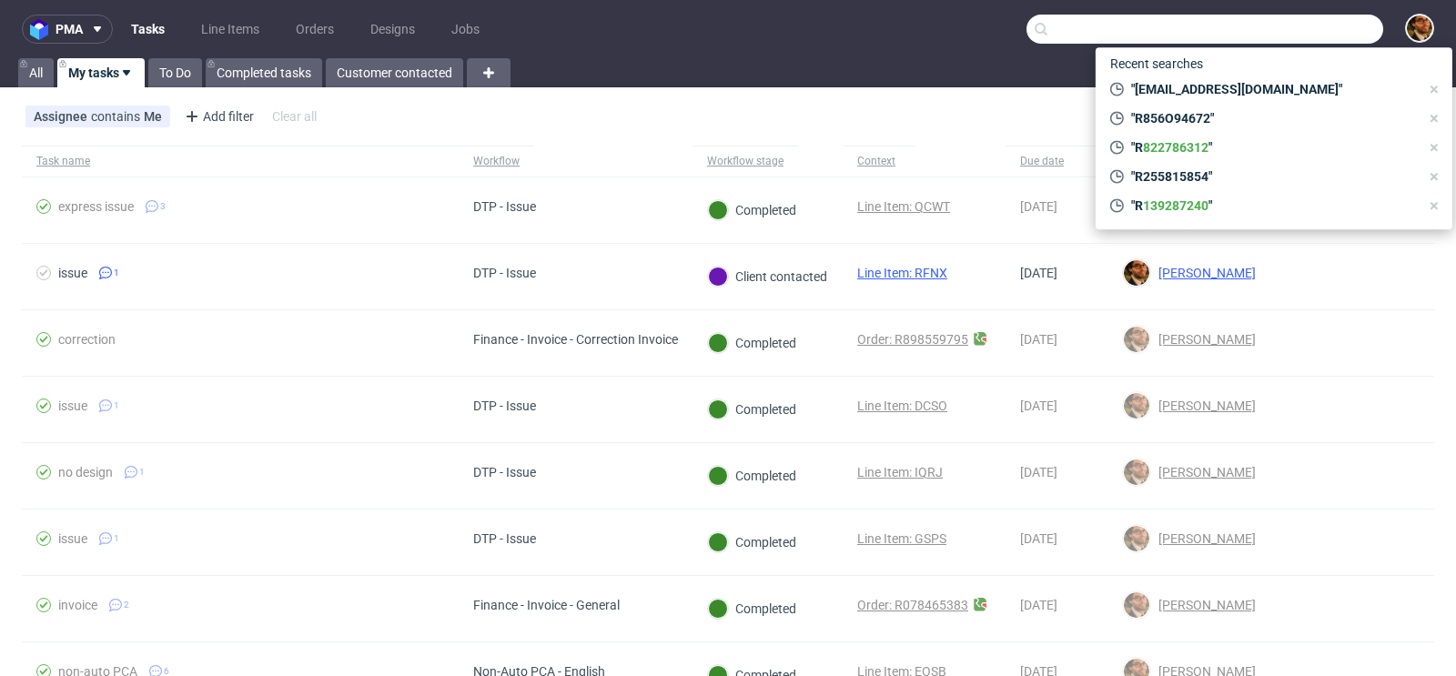
paste input "R905106375"
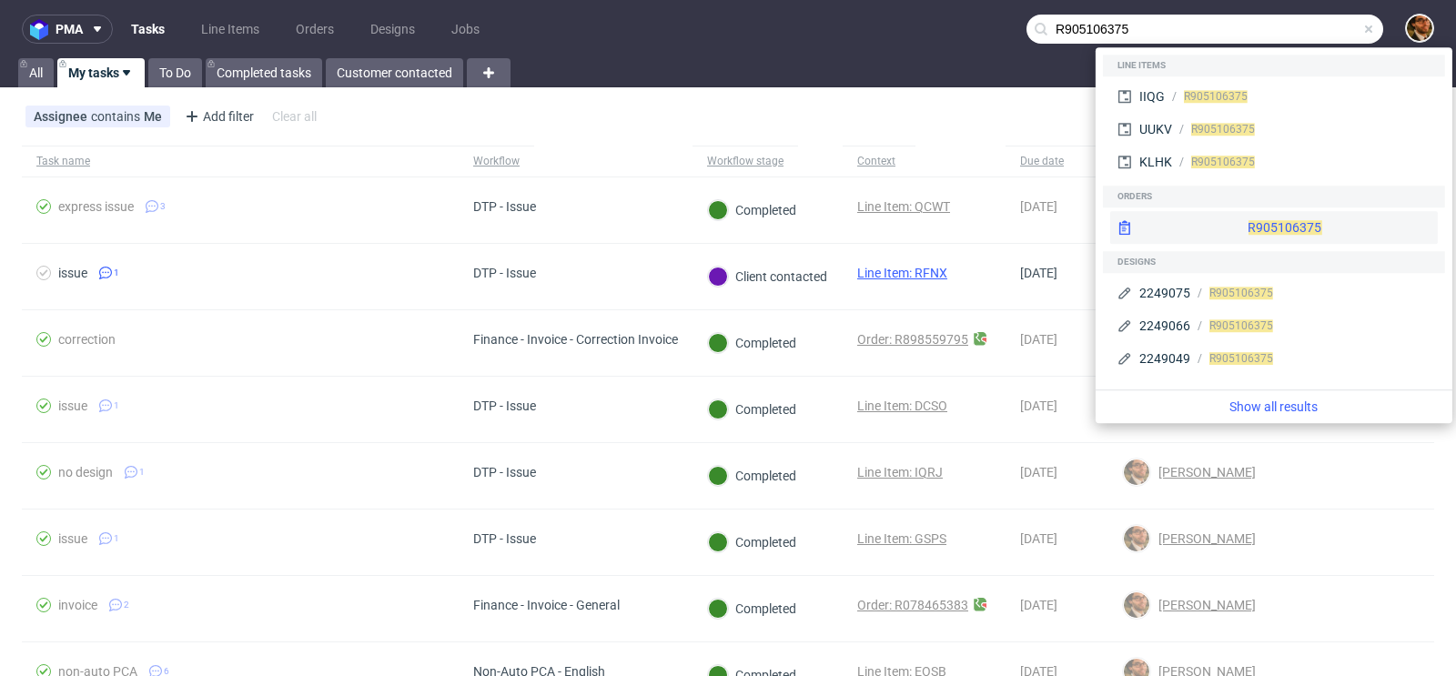
type input "R905106375"
click at [1239, 225] on div "R905106375" at bounding box center [1274, 227] width 328 height 33
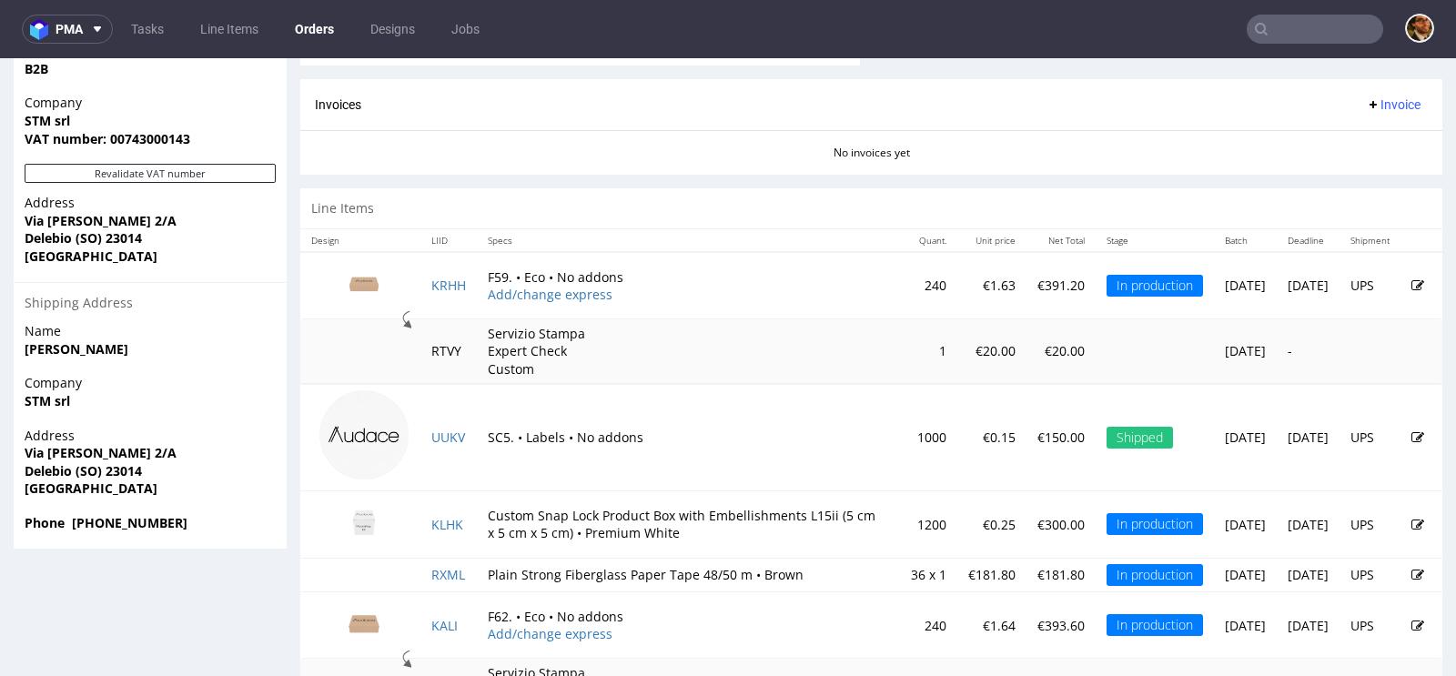
scroll to position [1015, 0]
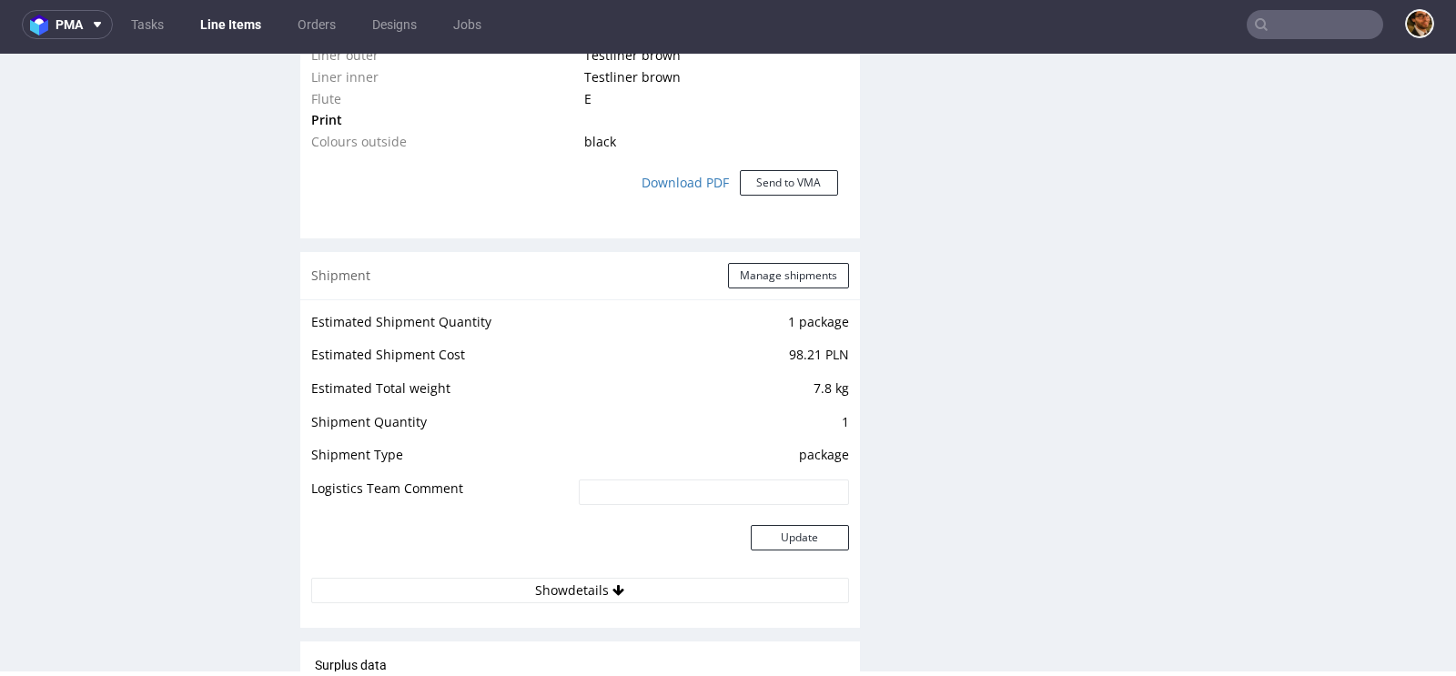
scroll to position [2304, 0]
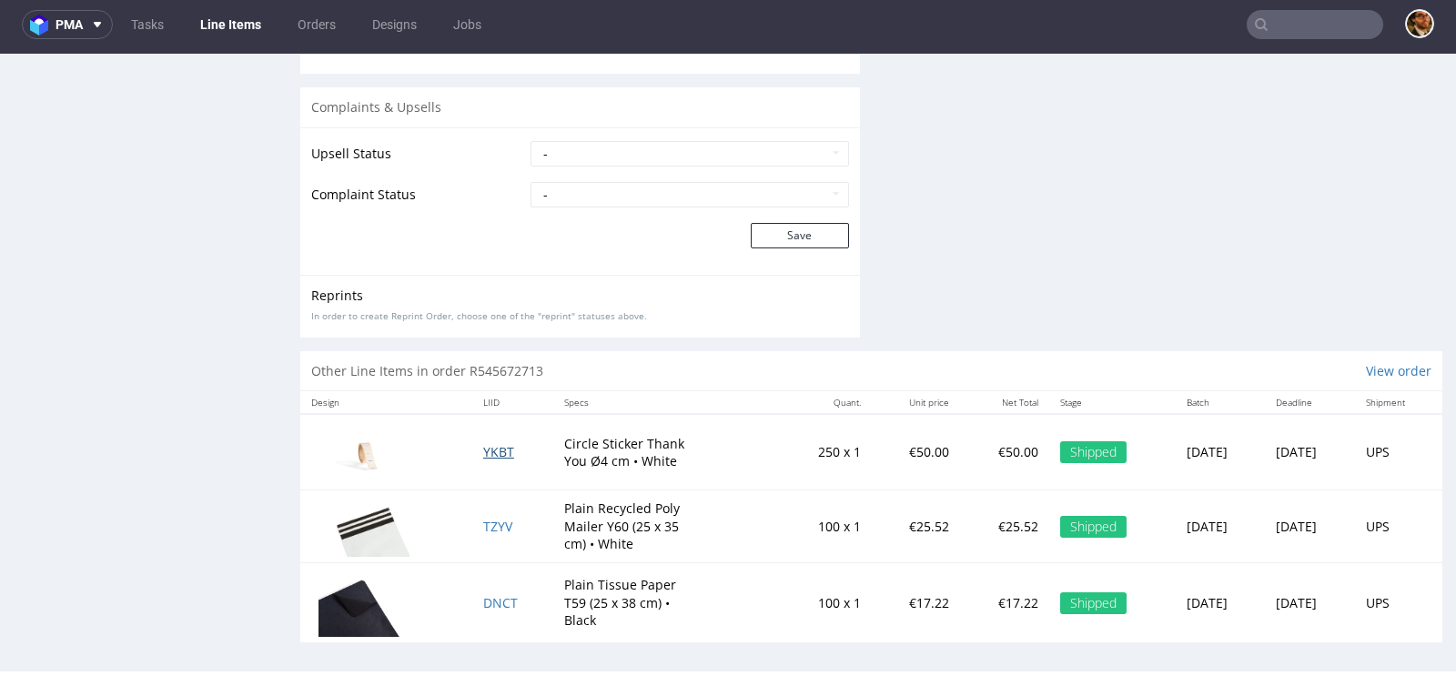
click at [491, 449] on span "YKBT" at bounding box center [498, 451] width 31 height 17
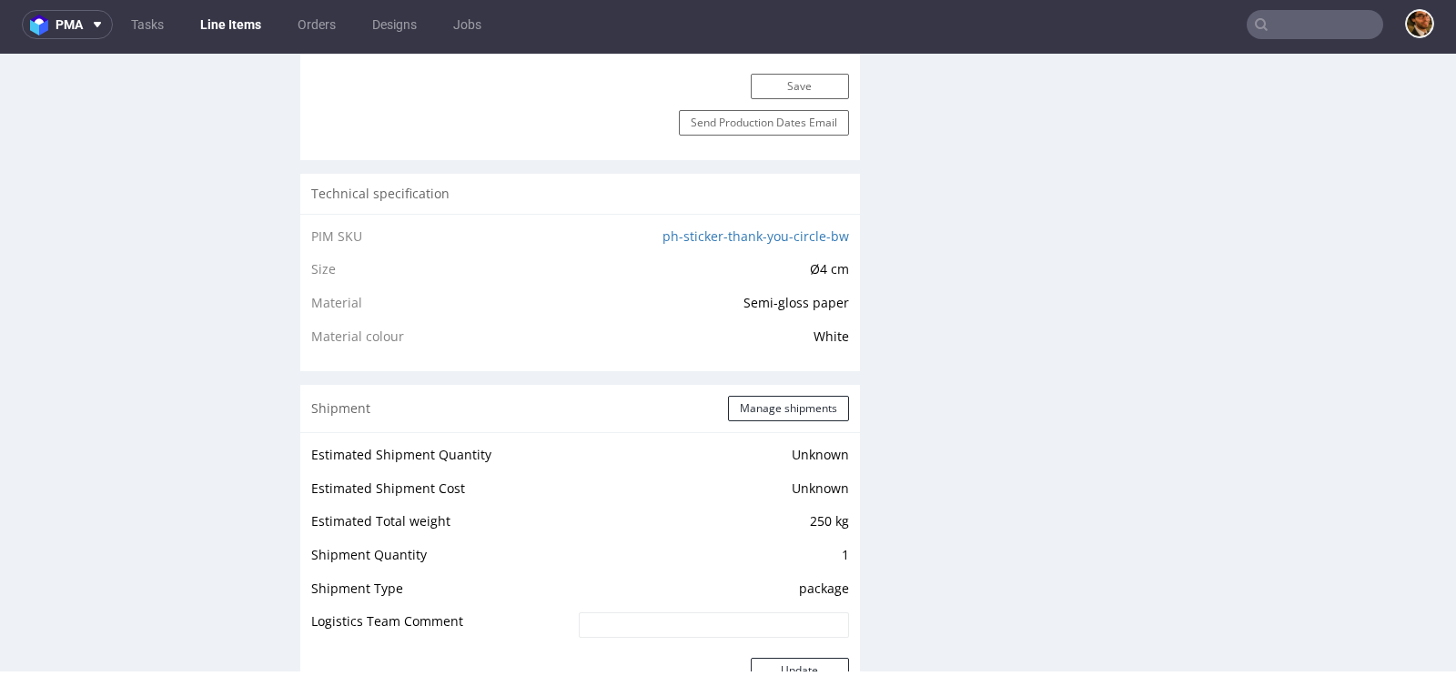
scroll to position [1531, 0]
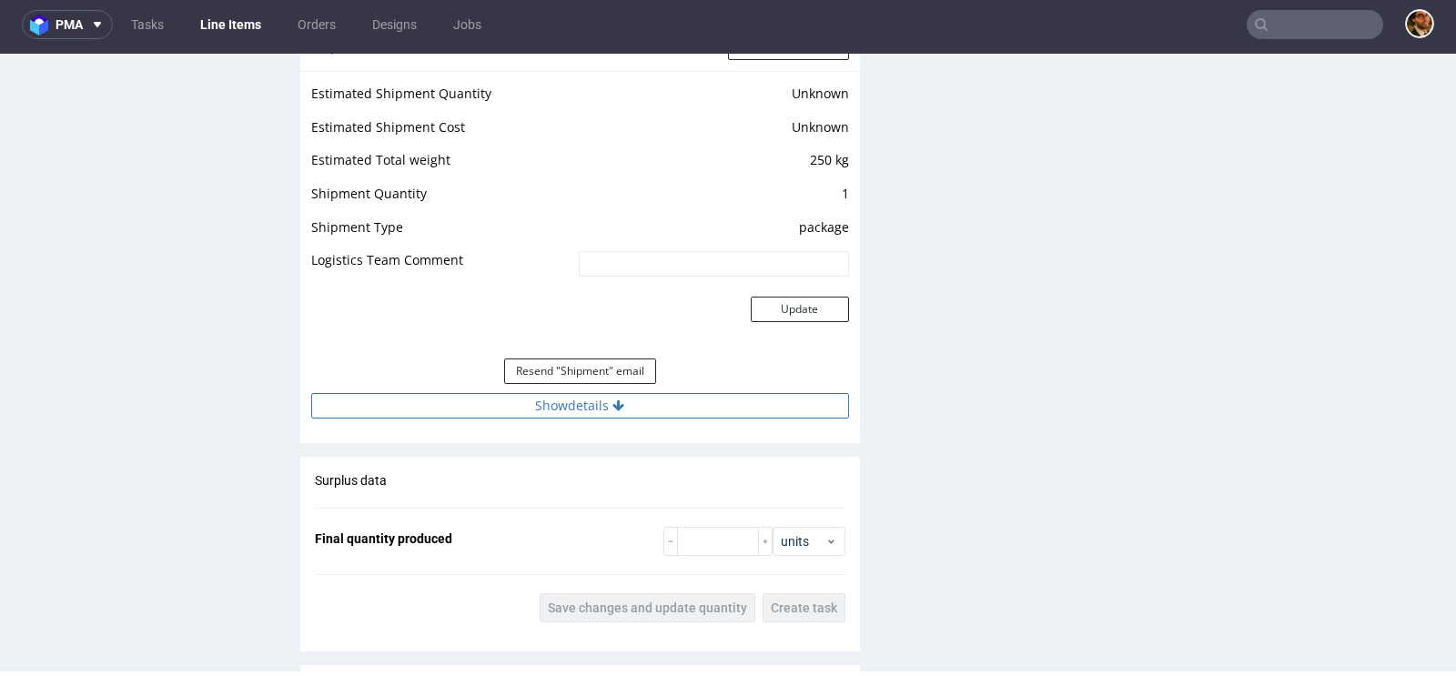
click at [588, 400] on button "Show details" at bounding box center [580, 405] width 538 height 25
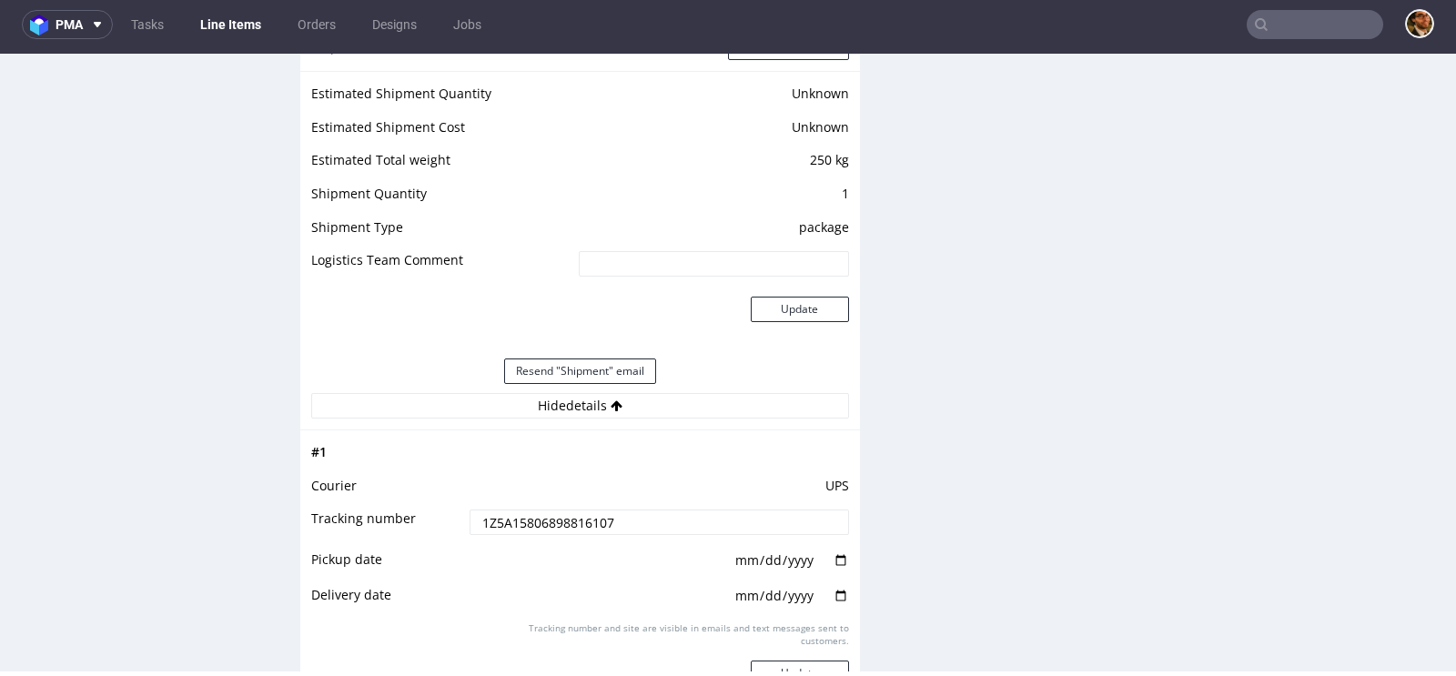
drag, startPoint x: 640, startPoint y: 517, endPoint x: 448, endPoint y: 517, distance: 192.0
click at [448, 517] on tr "Tracking number 1Z5A15806898816107" at bounding box center [580, 528] width 538 height 41
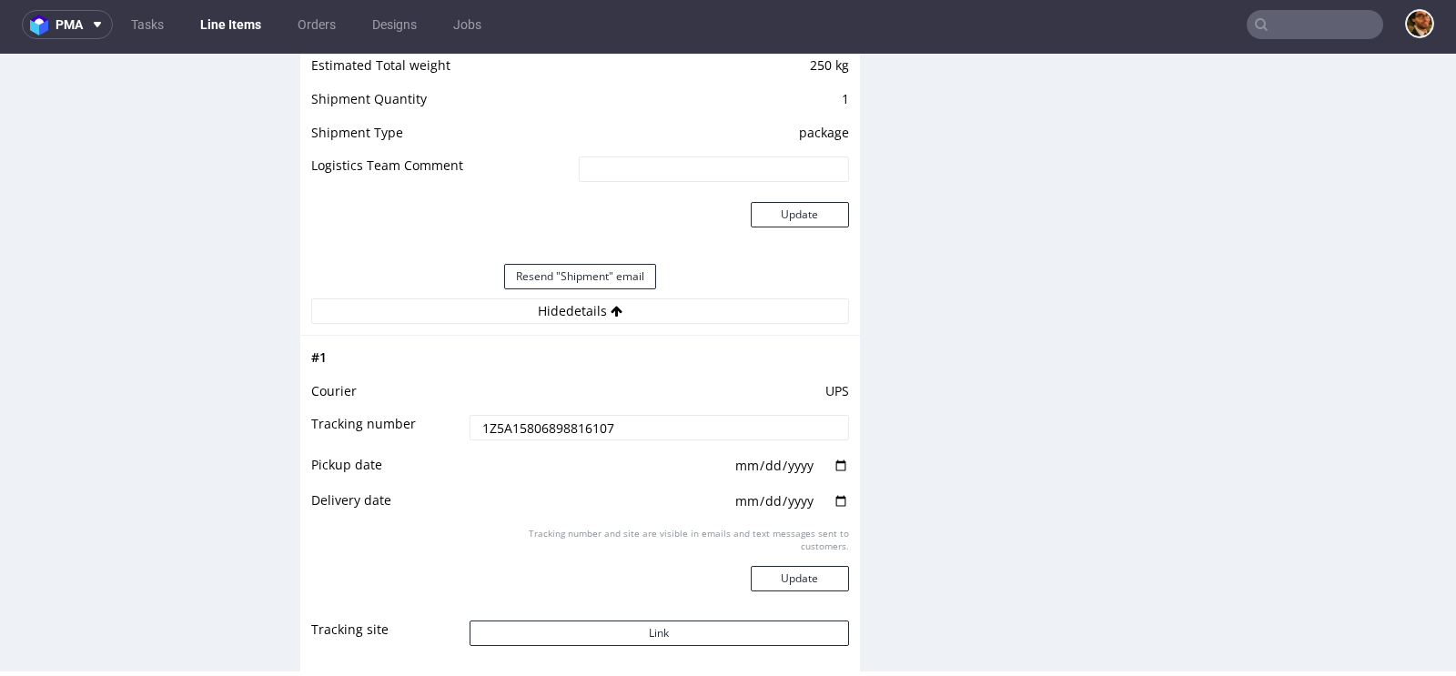
scroll to position [1656, 0]
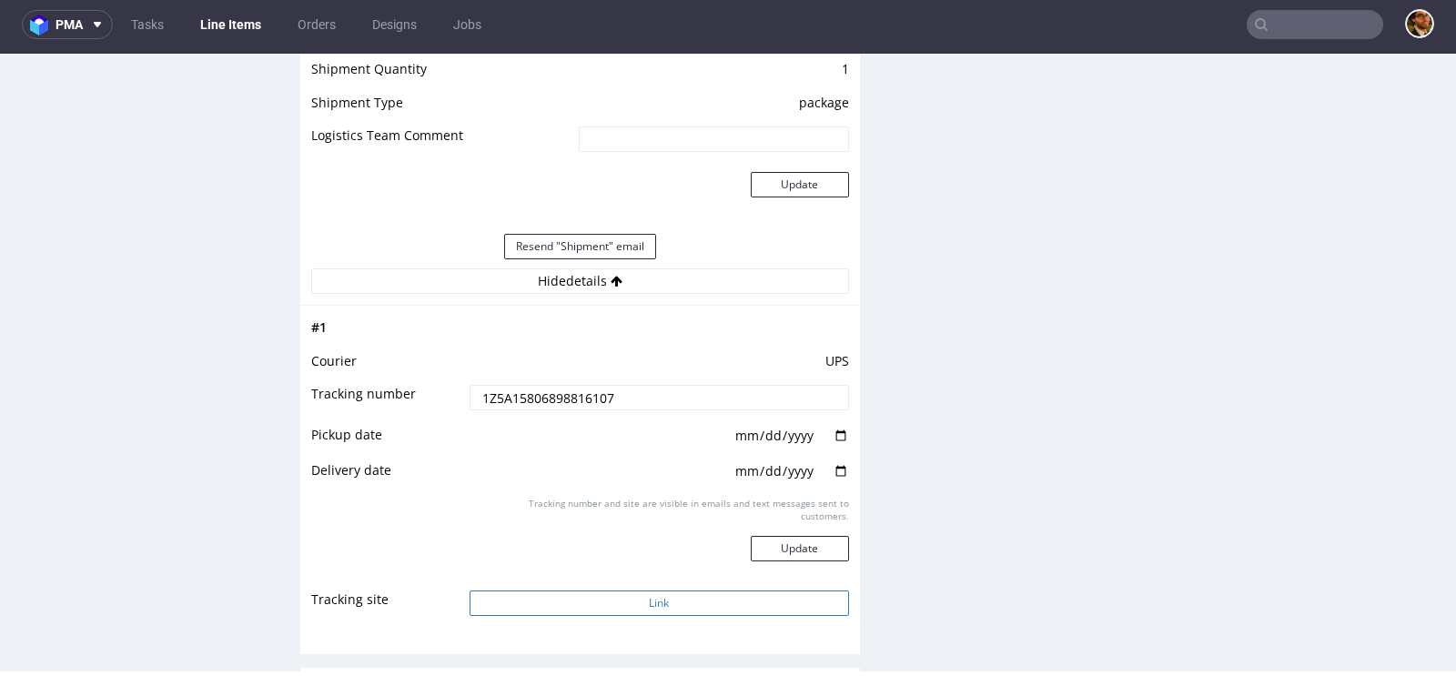
click at [630, 603] on button "Link" at bounding box center [658, 602] width 379 height 25
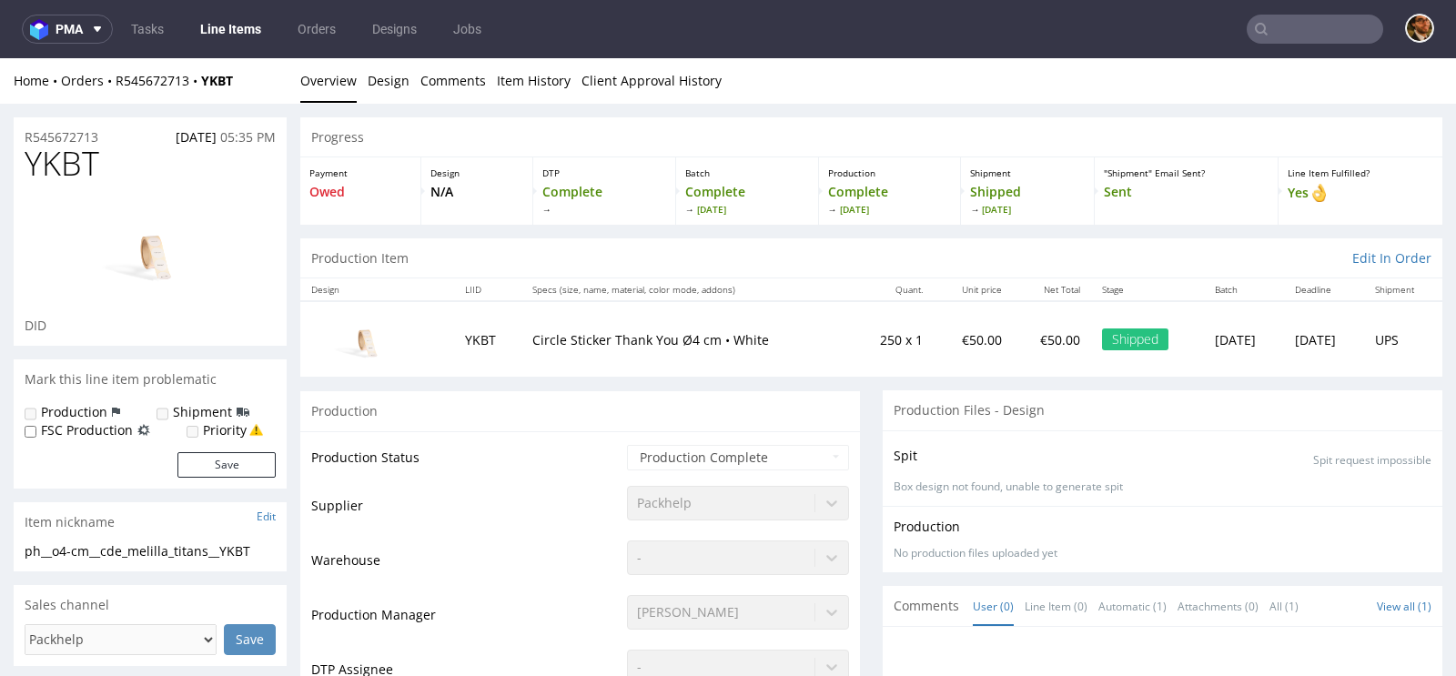
scroll to position [508, 0]
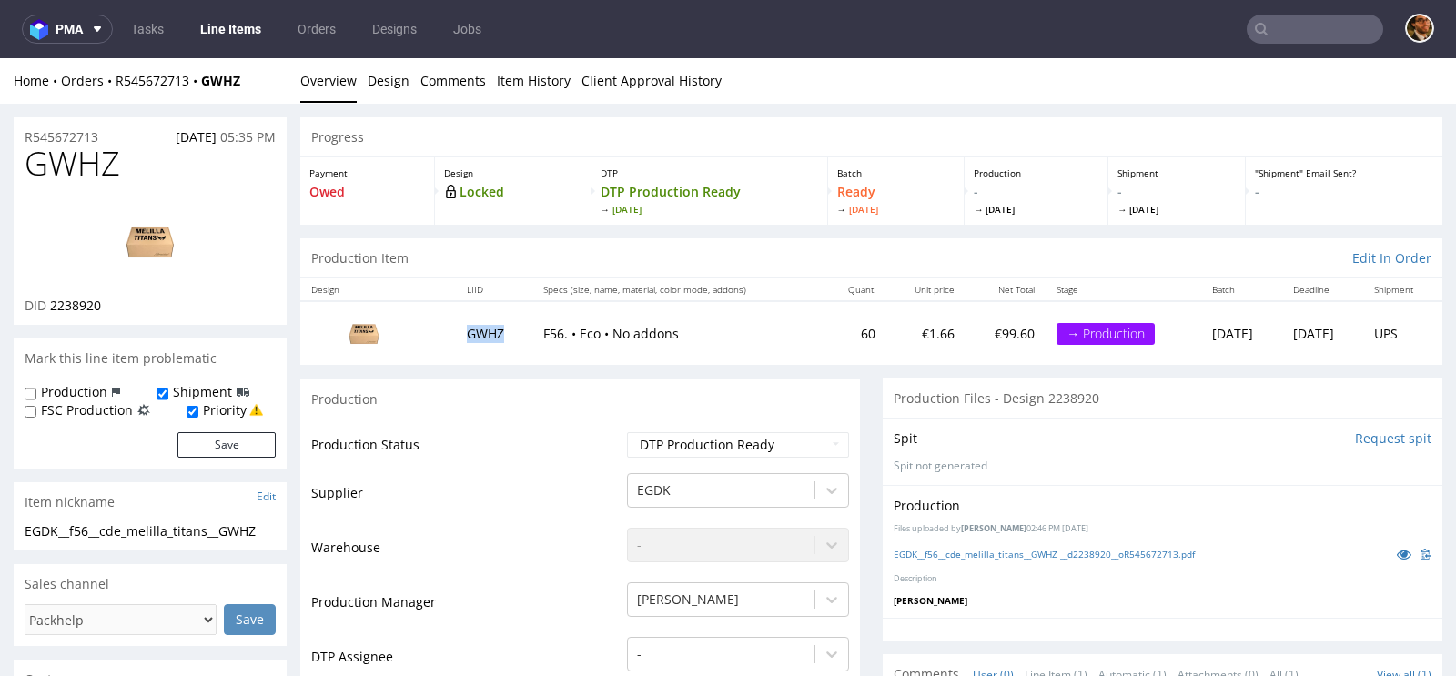
drag, startPoint x: 492, startPoint y: 334, endPoint x: 454, endPoint y: 334, distance: 38.2
click at [456, 334] on td "GWHZ" at bounding box center [494, 332] width 76 height 63
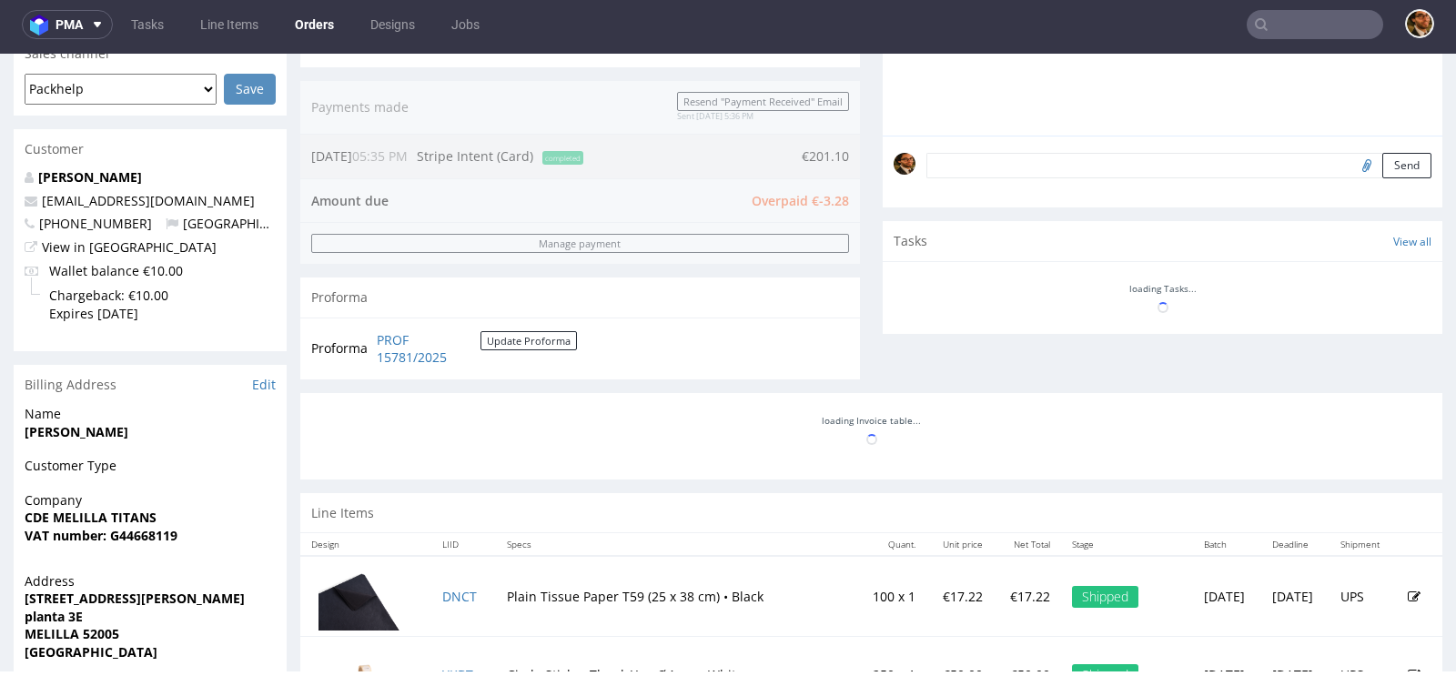
scroll to position [823, 0]
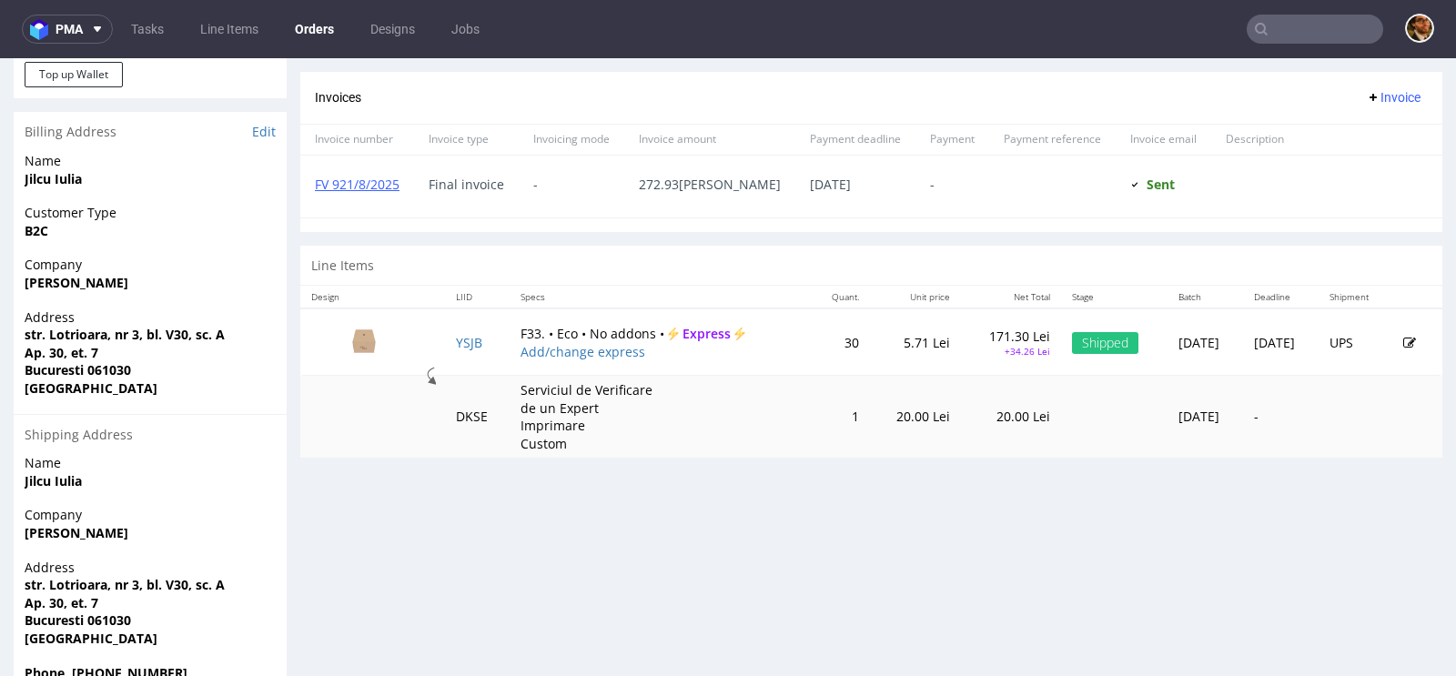
scroll to position [811, 0]
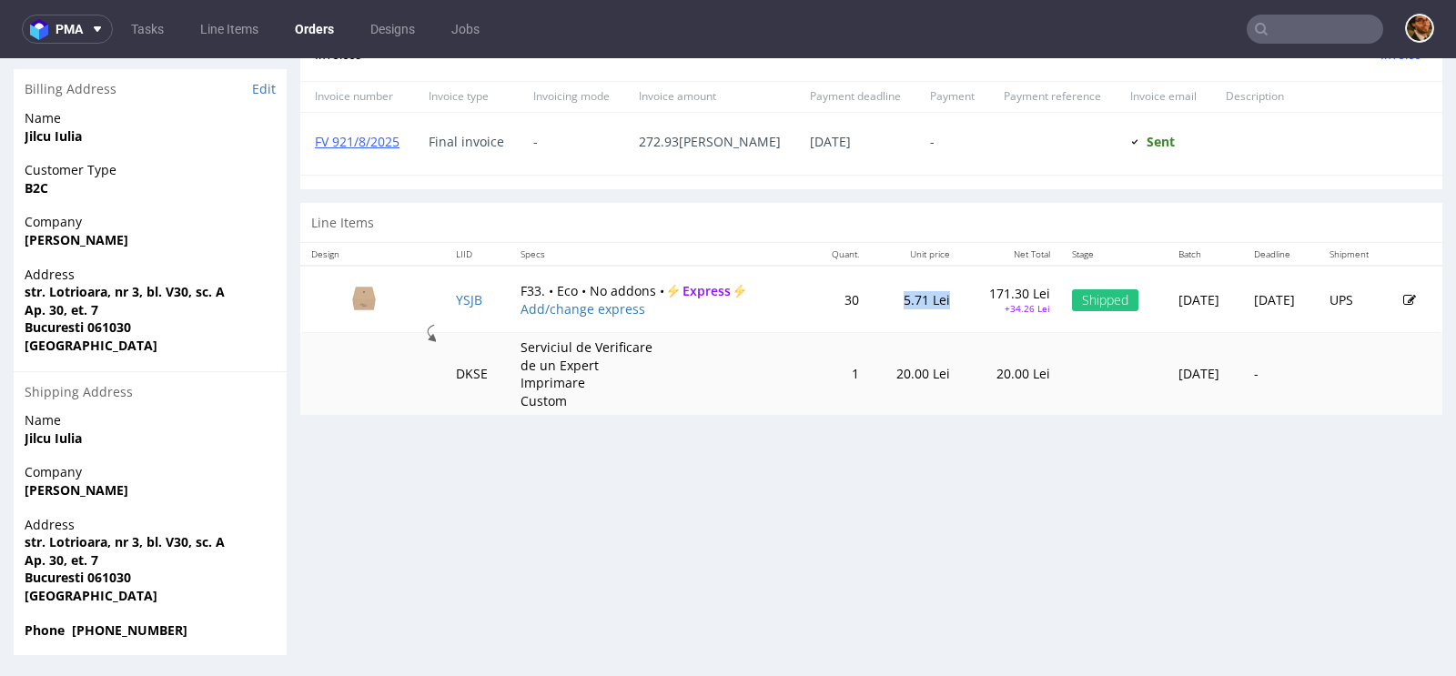
drag, startPoint x: 922, startPoint y: 292, endPoint x: 875, endPoint y: 292, distance: 46.4
click at [875, 292] on td "5.71 Lei" at bounding box center [915, 299] width 91 height 67
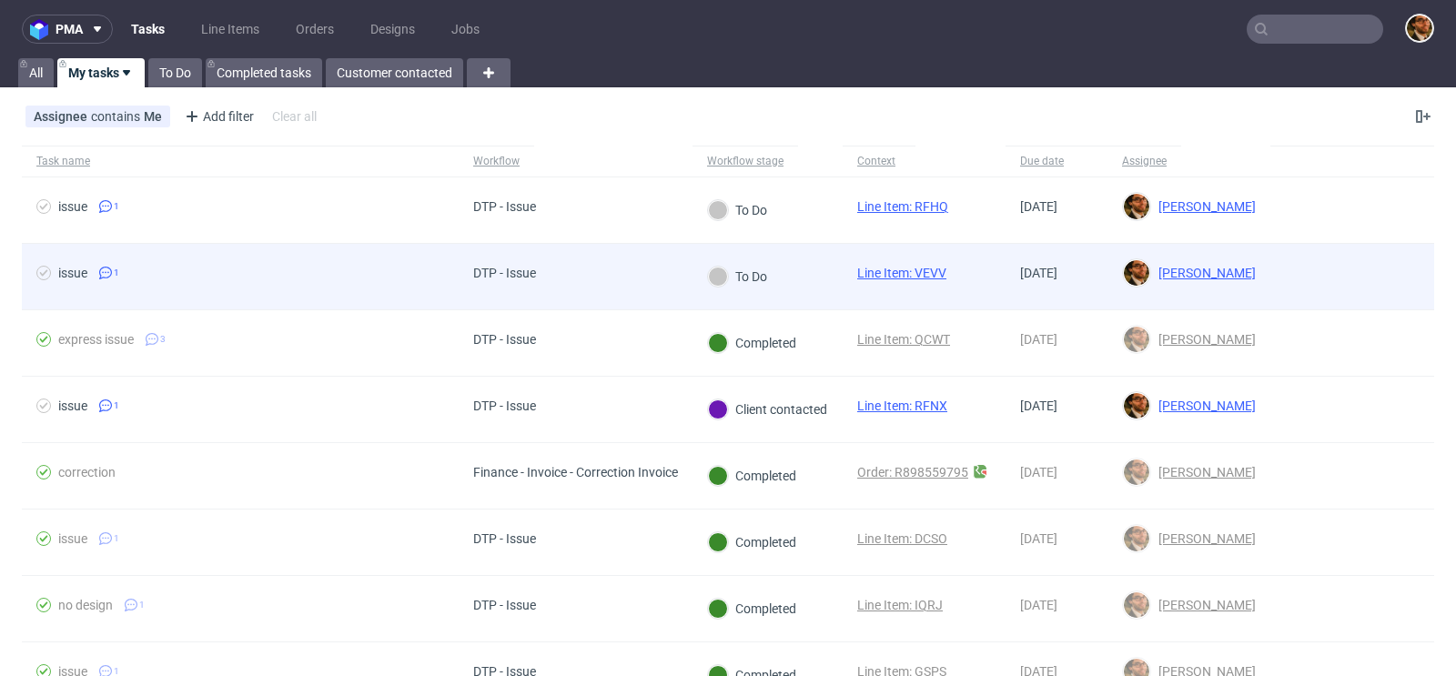
click at [1358, 277] on div at bounding box center [1352, 277] width 164 height 66
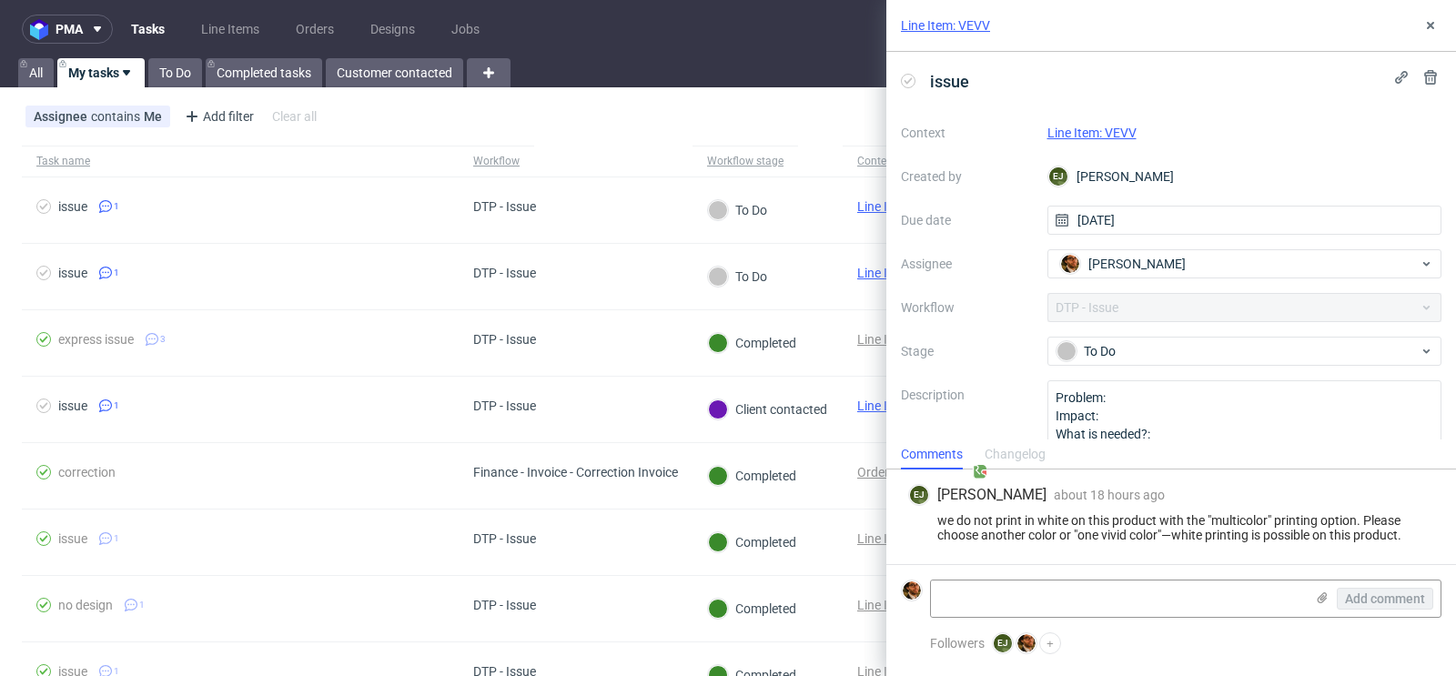
click at [1125, 135] on link "Line Item: VEVV" at bounding box center [1091, 133] width 89 height 15
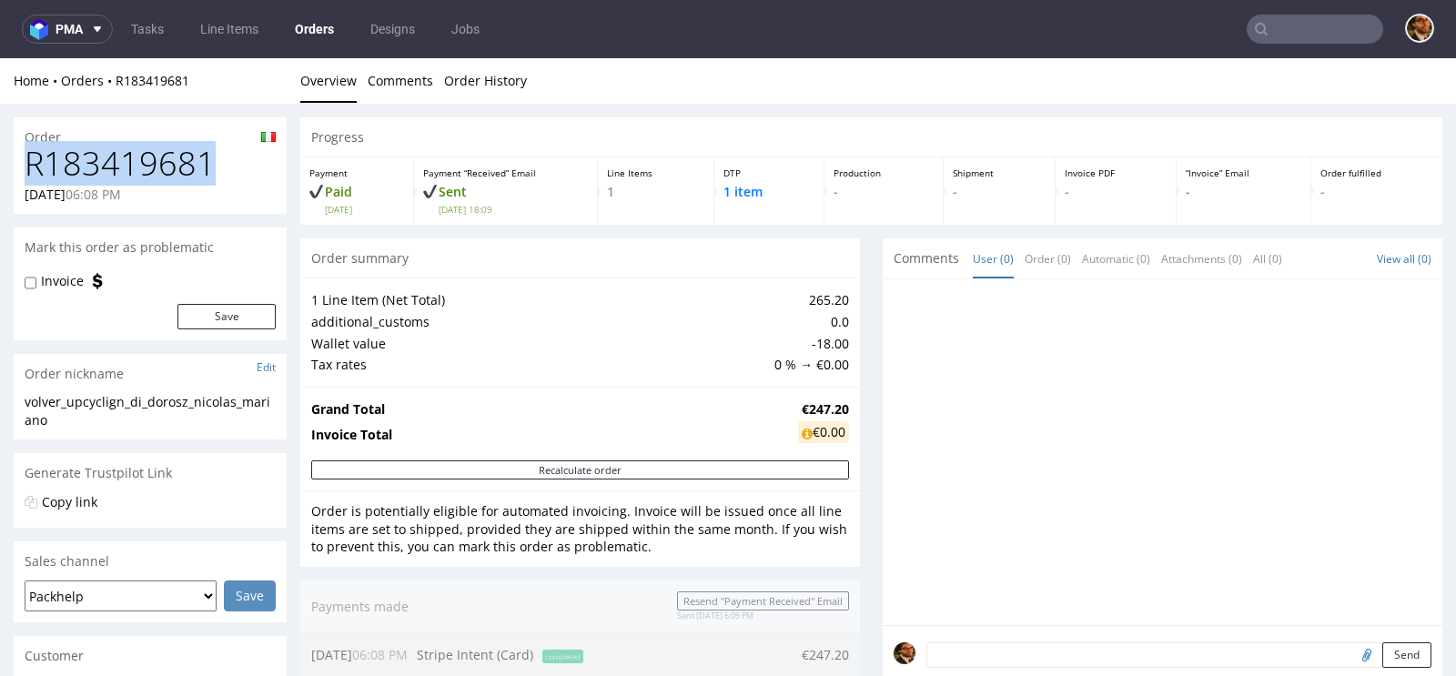
drag, startPoint x: 202, startPoint y: 161, endPoint x: 28, endPoint y: 165, distance: 173.8
click at [28, 165] on h1 "R183419681" at bounding box center [150, 164] width 251 height 36
copy h1 "R183419681"
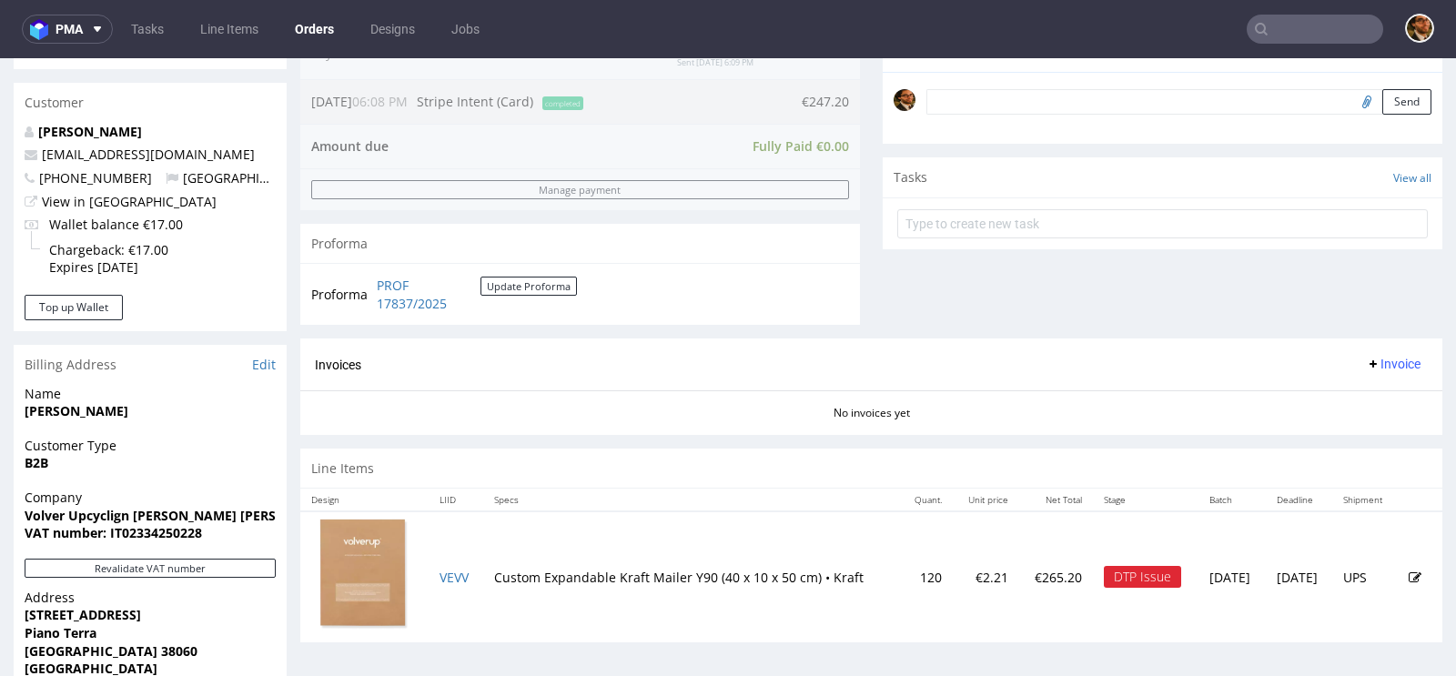
scroll to position [876, 0]
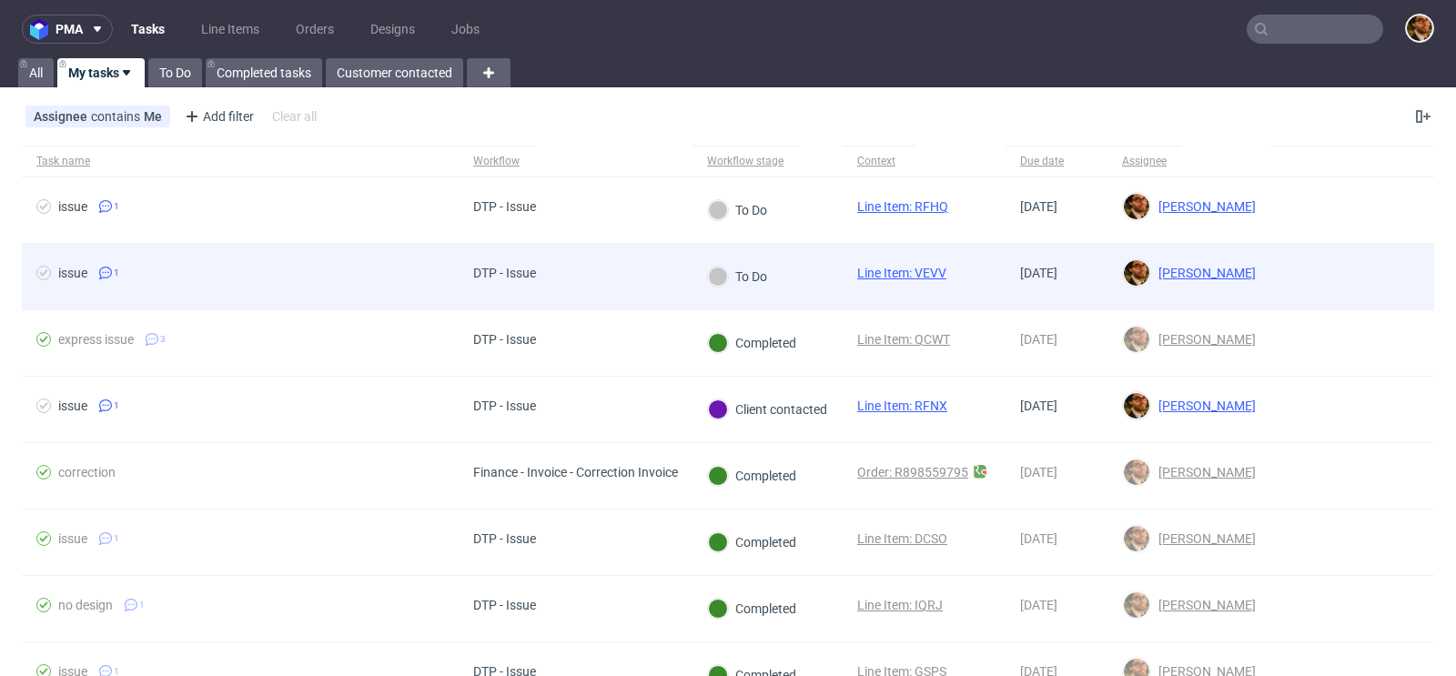
click at [1365, 286] on div at bounding box center [1352, 277] width 164 height 66
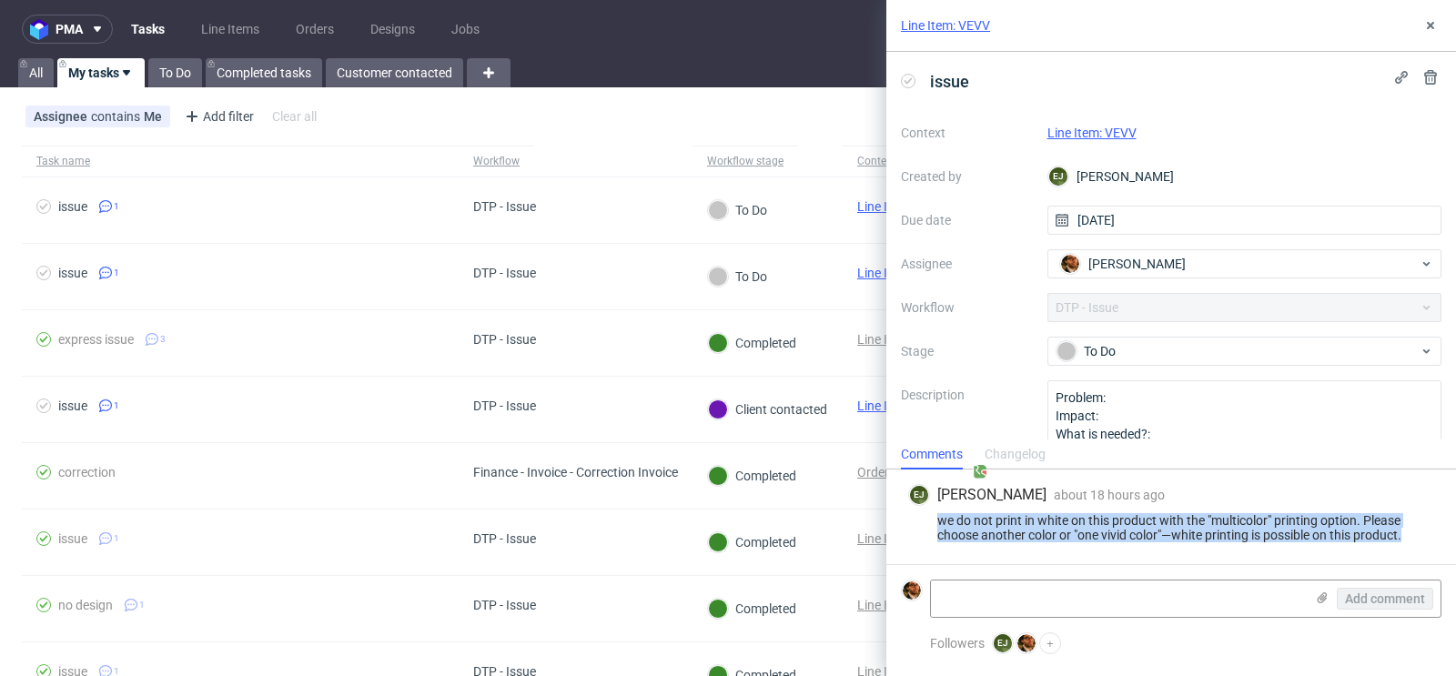
drag, startPoint x: 1408, startPoint y: 536, endPoint x: 934, endPoint y: 517, distance: 474.4
click at [934, 517] on div "we do not print in white on this product with the "multicolor" printing option.…" at bounding box center [1171, 527] width 526 height 29
copy div "we do not print in white on this product with the "multicolor" printing option.…"
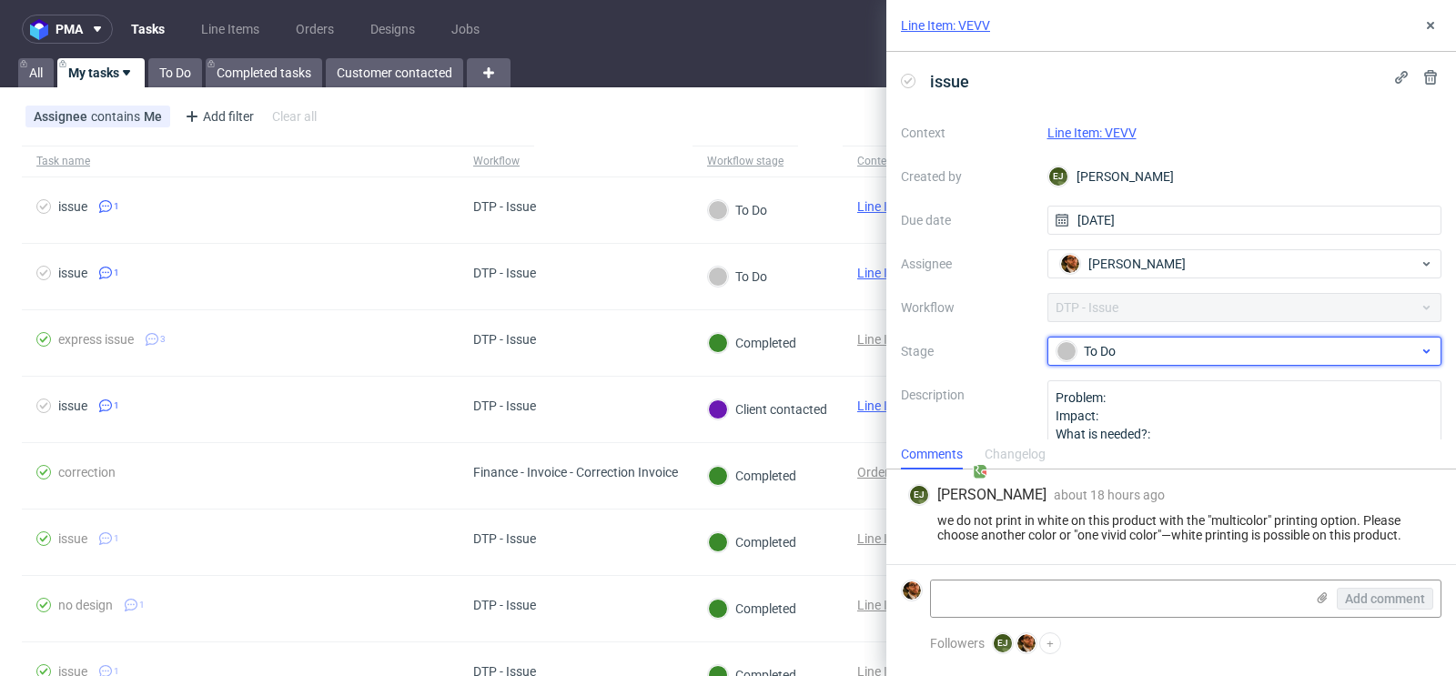
click at [1393, 348] on div "To Do" at bounding box center [1237, 351] width 362 height 20
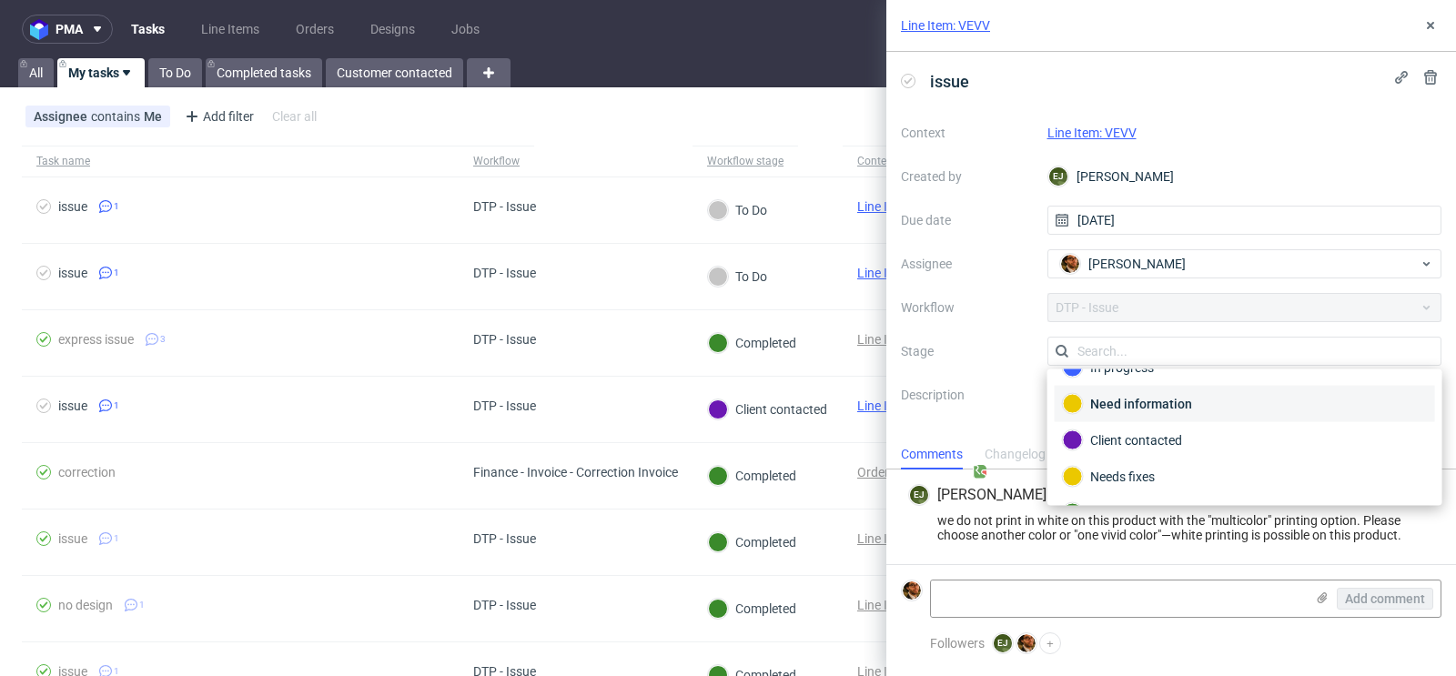
scroll to position [126, 0]
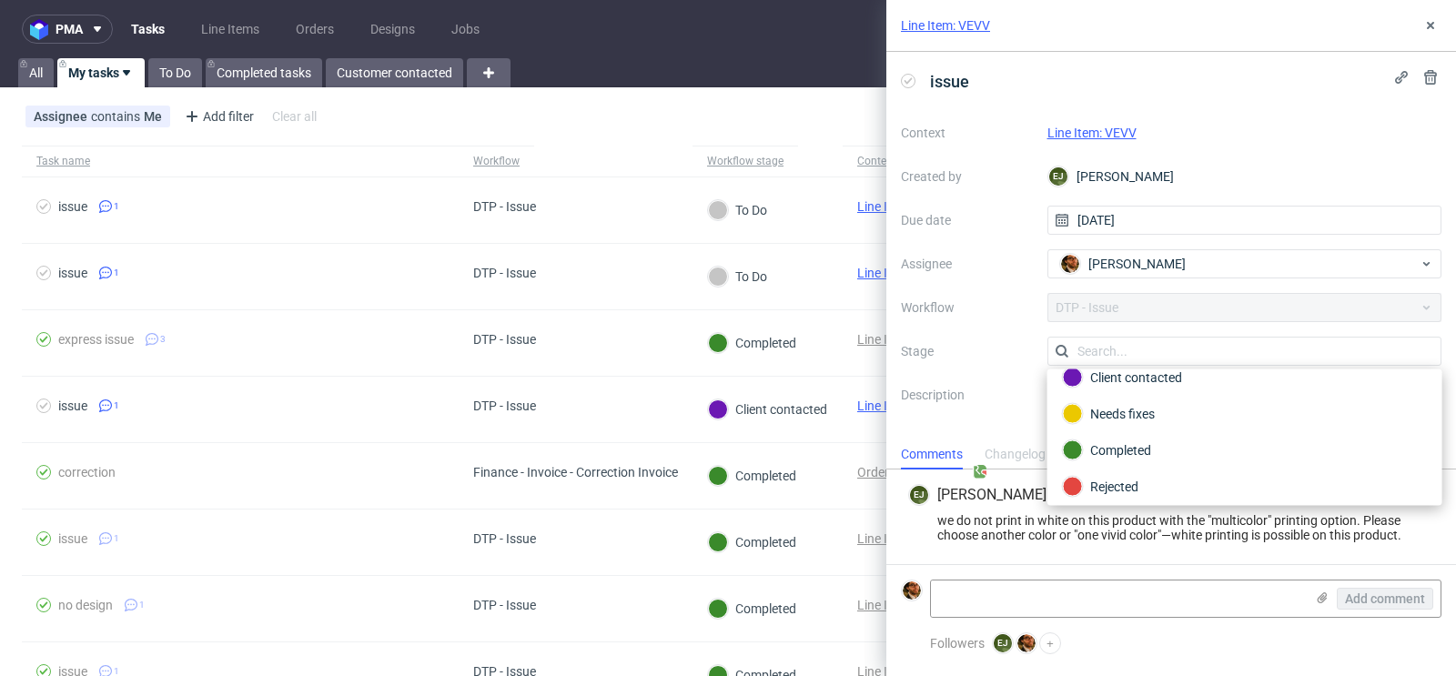
click at [1176, 367] on div "Context Line Item: VEVV Created by EJ Elżbieta Jelińska Due date 27/08/2025 Ass…" at bounding box center [1171, 292] width 540 height 349
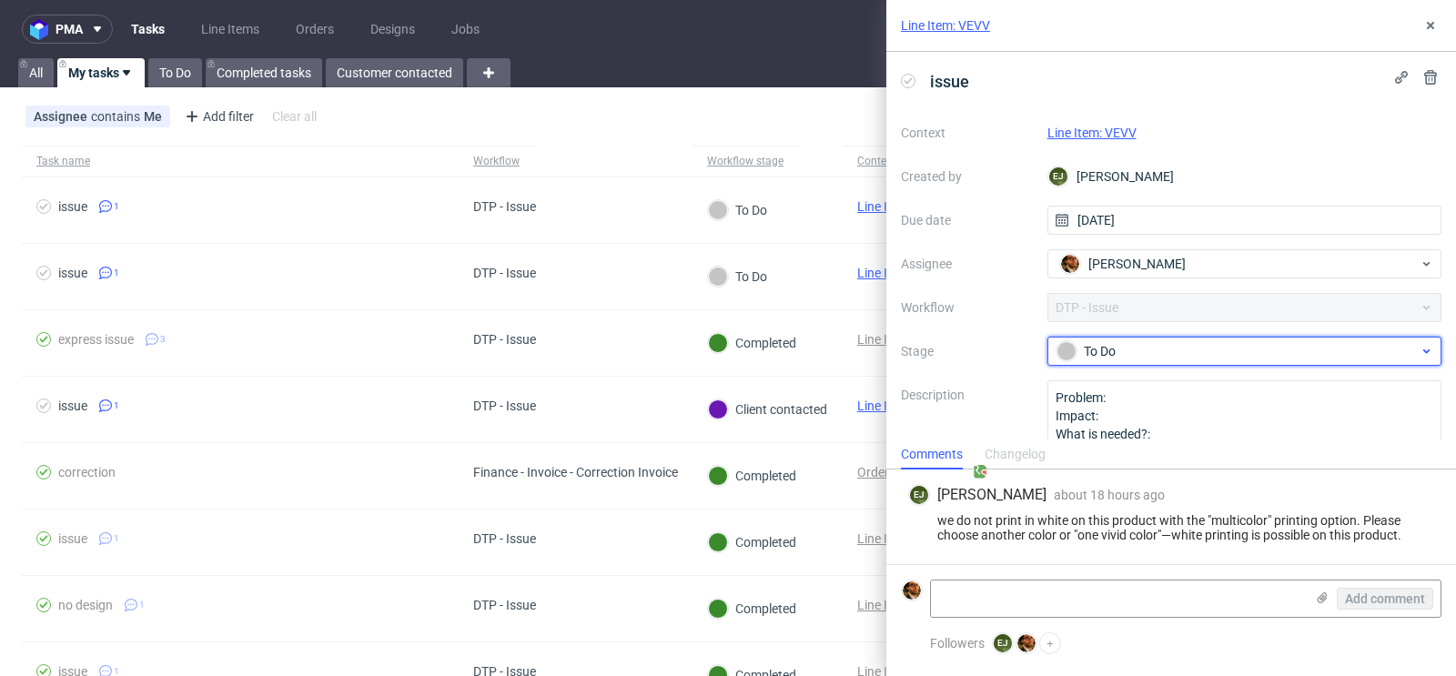
click at [1239, 345] on div "To Do" at bounding box center [1237, 351] width 362 height 20
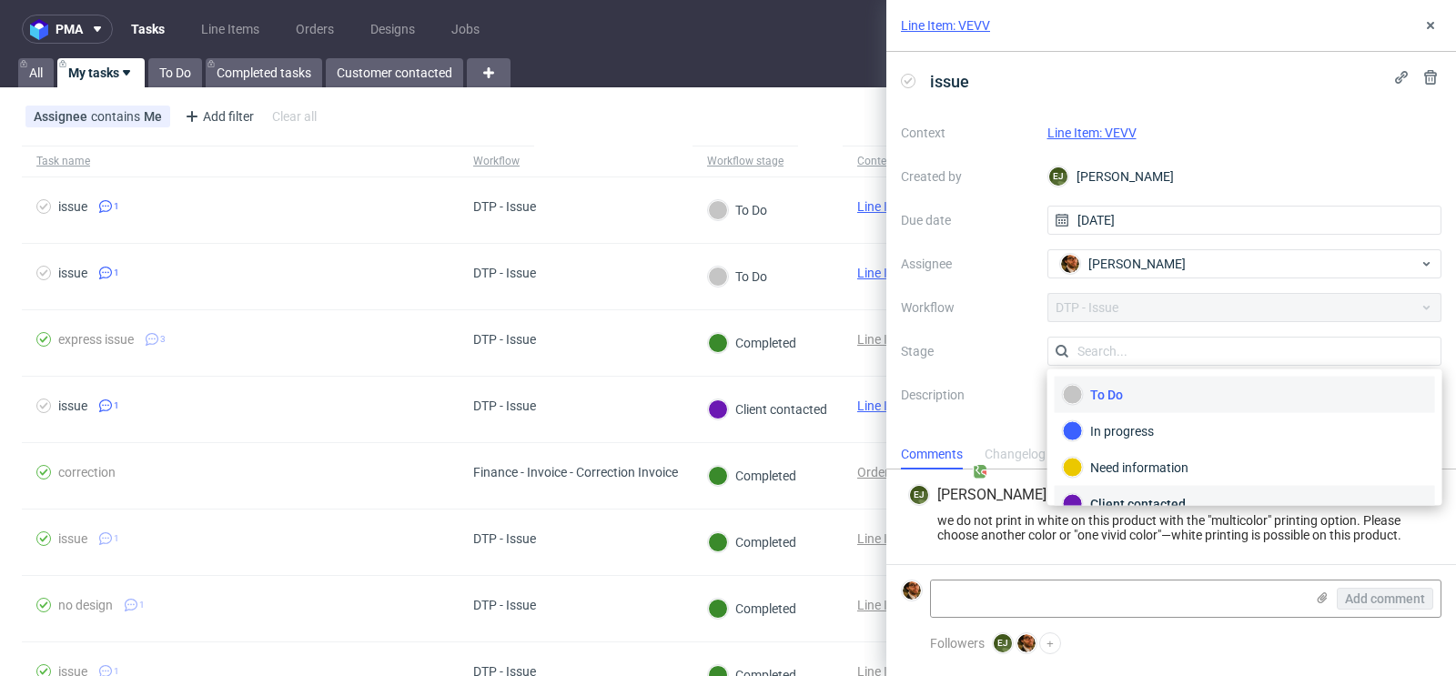
click at [1144, 486] on div "Client contacted" at bounding box center [1245, 504] width 380 height 36
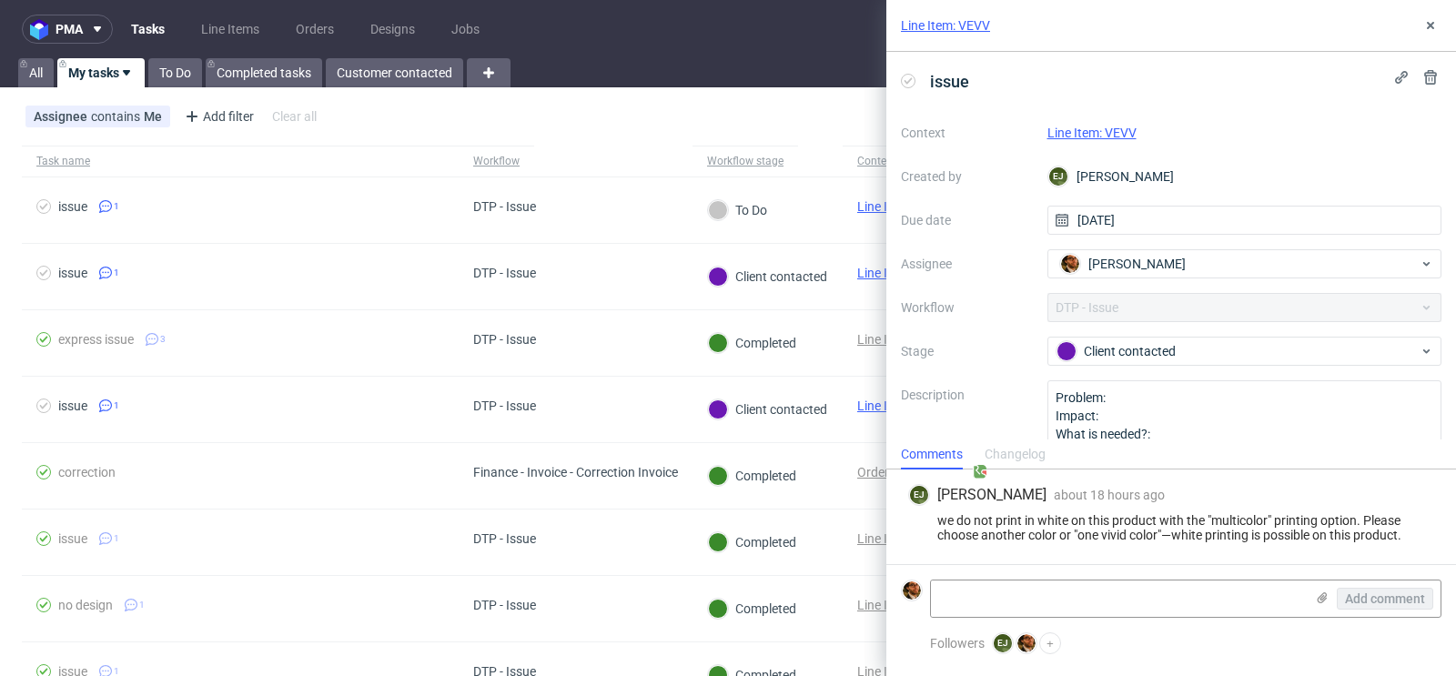
click at [855, 134] on div "Assignee contains Me Add filter Hide filters Clear all" at bounding box center [728, 117] width 1456 height 44
click at [1430, 25] on use at bounding box center [1430, 25] width 7 height 7
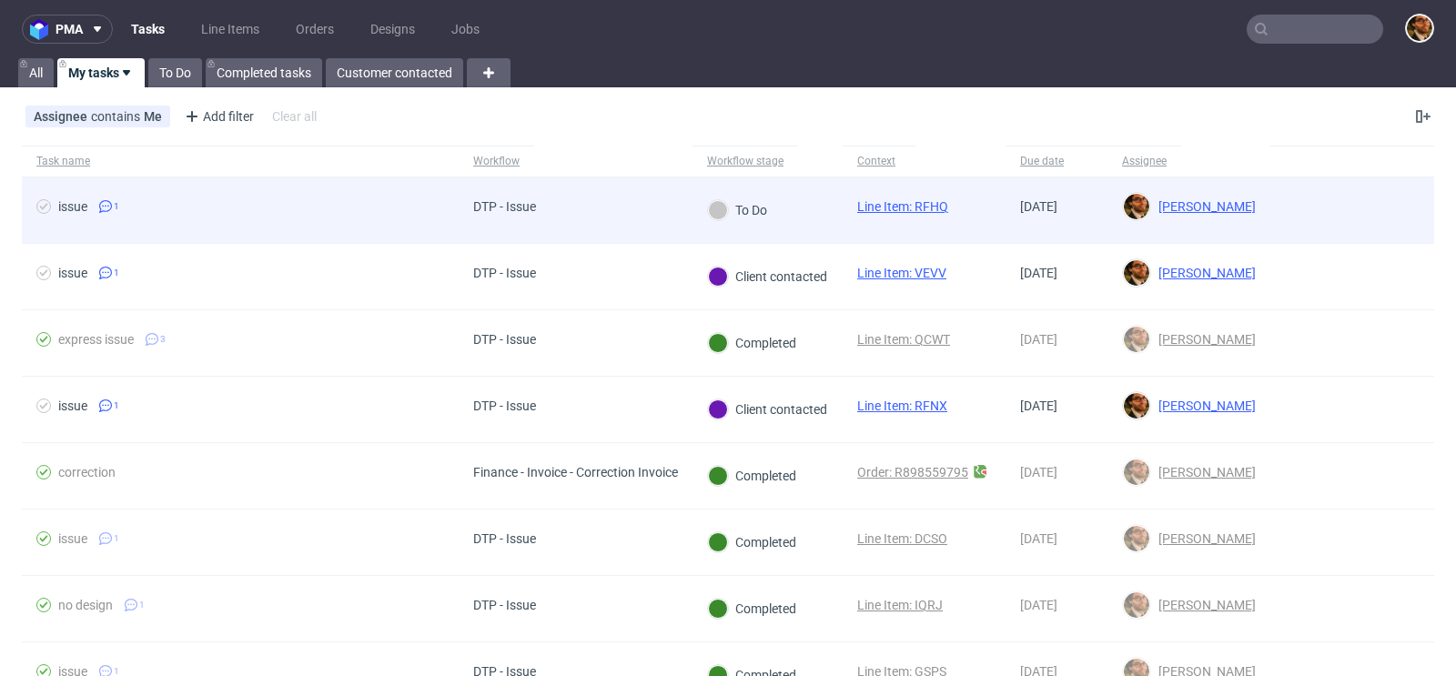
click at [1379, 201] on div at bounding box center [1352, 210] width 164 height 66
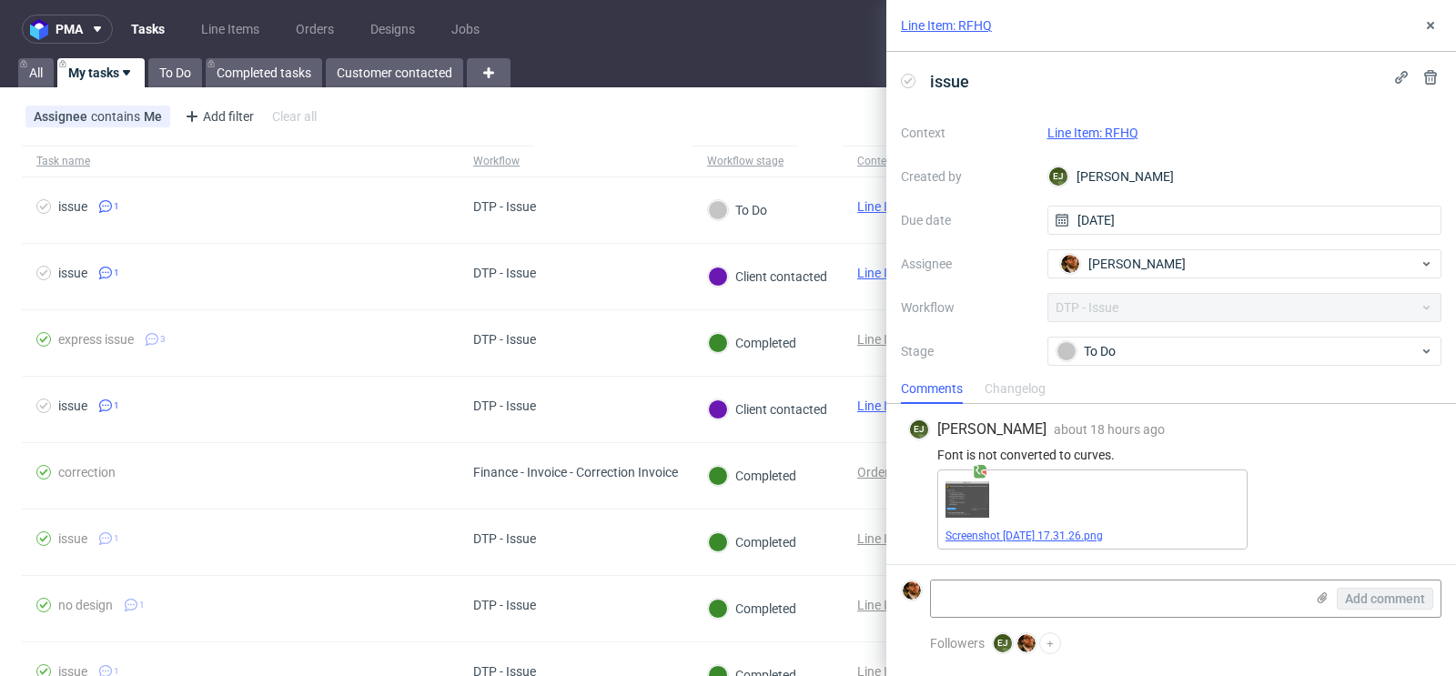
click at [1023, 534] on link "Screenshot 2025-08-27 at 17.31.26.png" at bounding box center [1023, 536] width 157 height 13
click at [1092, 135] on link "Line Item: RFHQ" at bounding box center [1092, 133] width 91 height 15
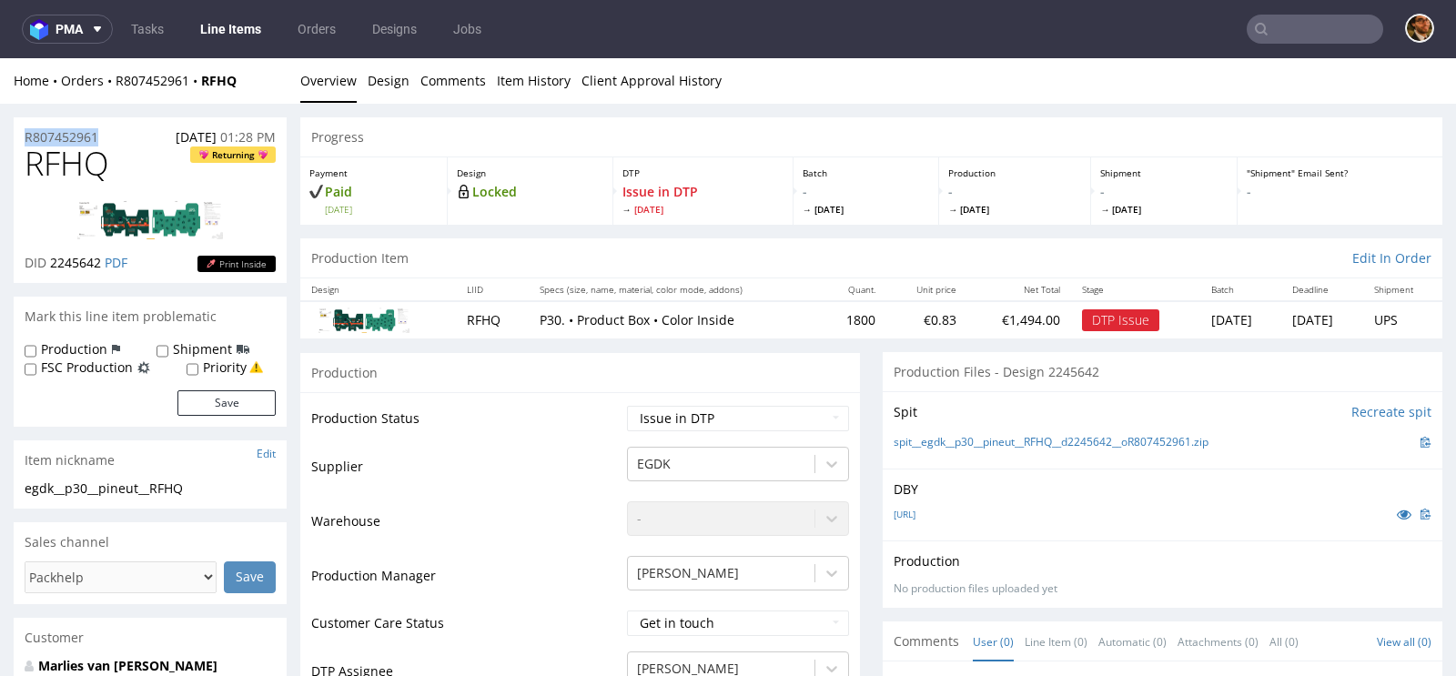
drag, startPoint x: 121, startPoint y: 136, endPoint x: 11, endPoint y: 136, distance: 110.1
copy p "R807452961"
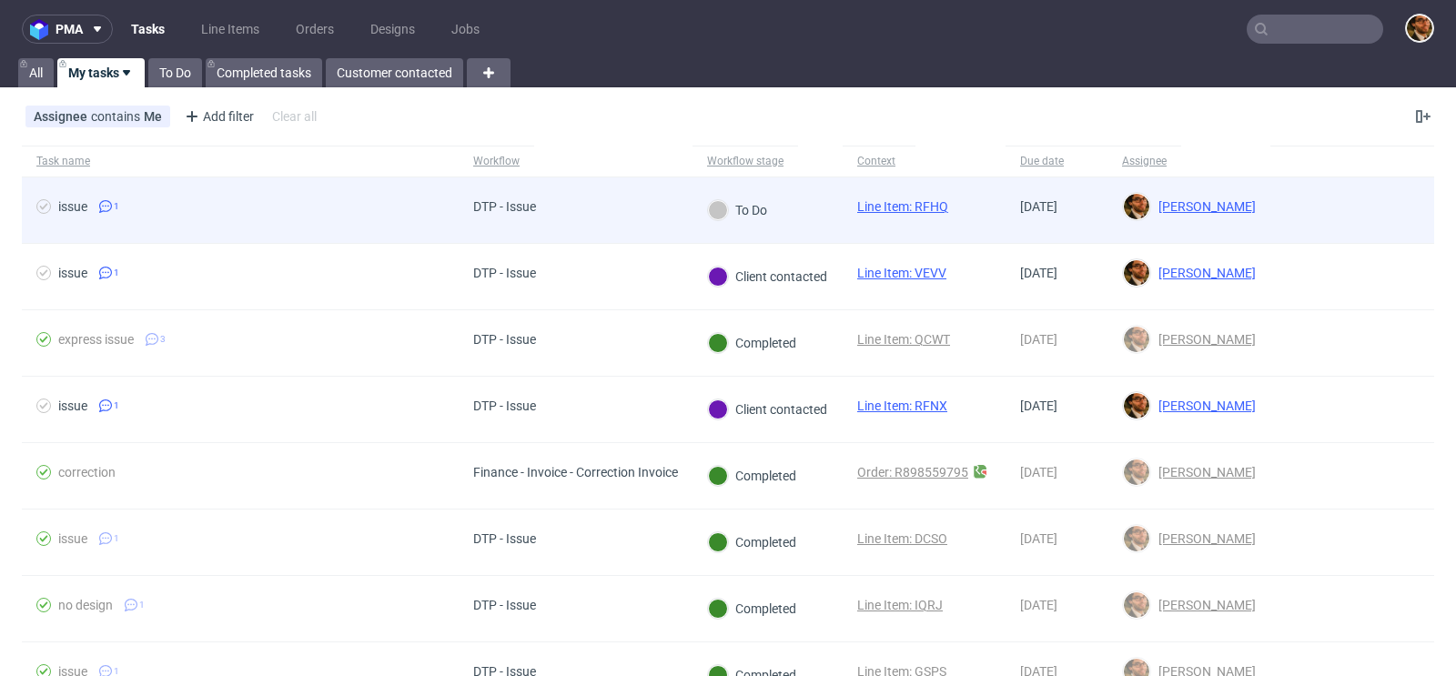
click at [1317, 197] on div at bounding box center [1352, 210] width 164 height 66
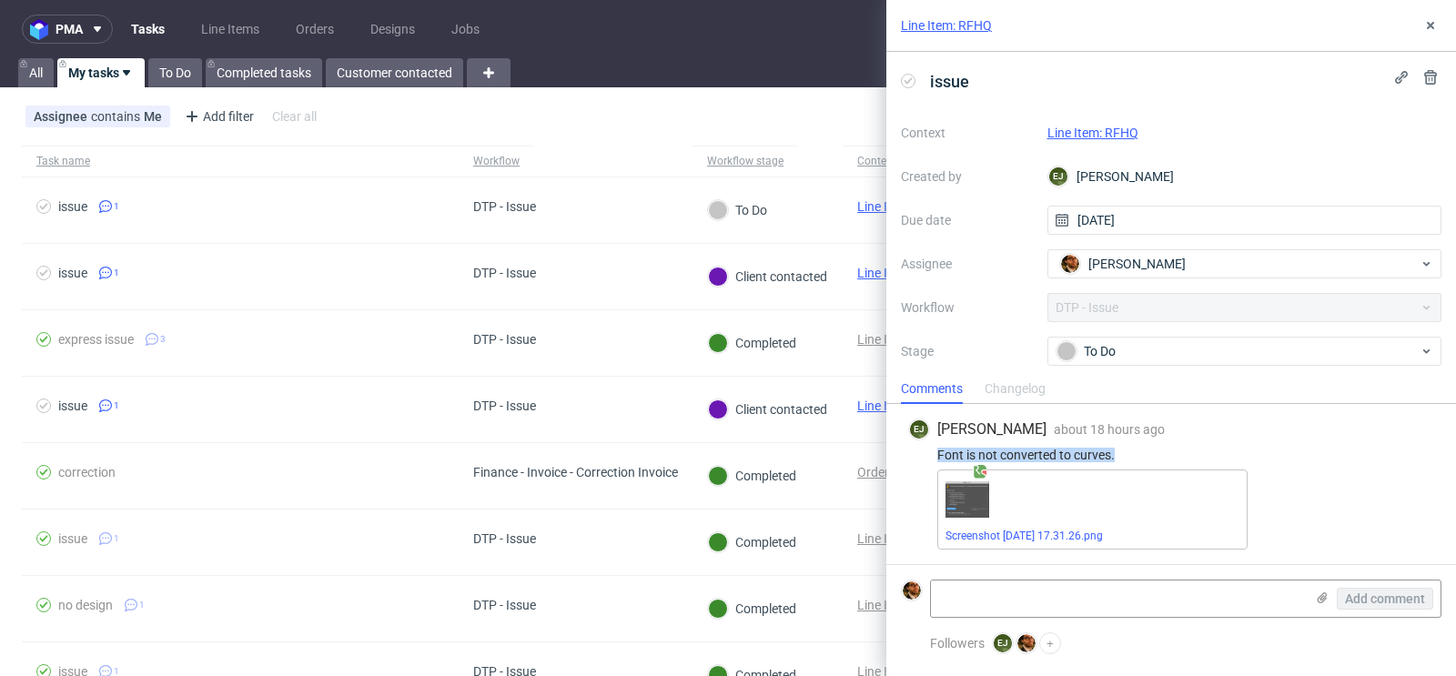
drag, startPoint x: 1121, startPoint y: 455, endPoint x: 947, endPoint y: 447, distance: 174.0
click at [947, 447] on div "EJ Elżbieta Jelińska about 18 hours ago 27th Aug 2025, 17:32 Font is not conver…" at bounding box center [1171, 484] width 540 height 160
copy div "Font is not converted to curves."
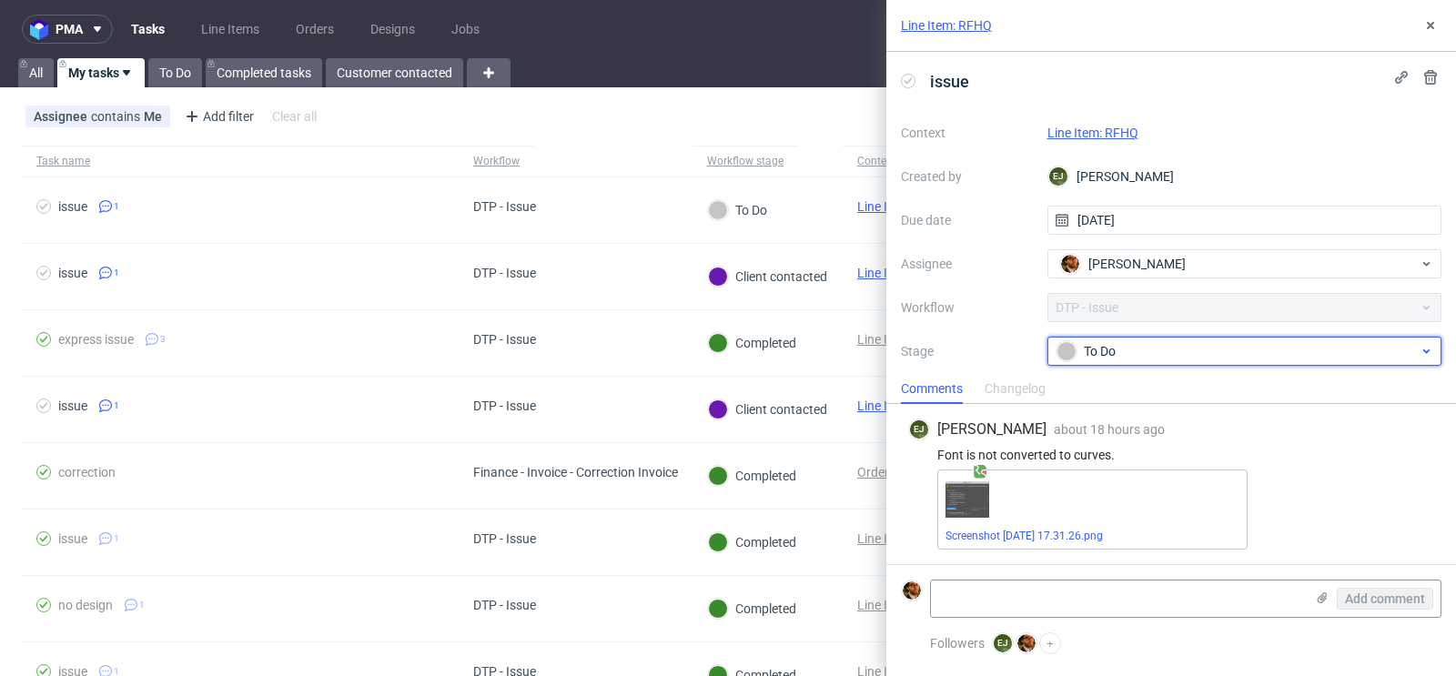
click at [1414, 353] on div "To Do" at bounding box center [1237, 351] width 362 height 20
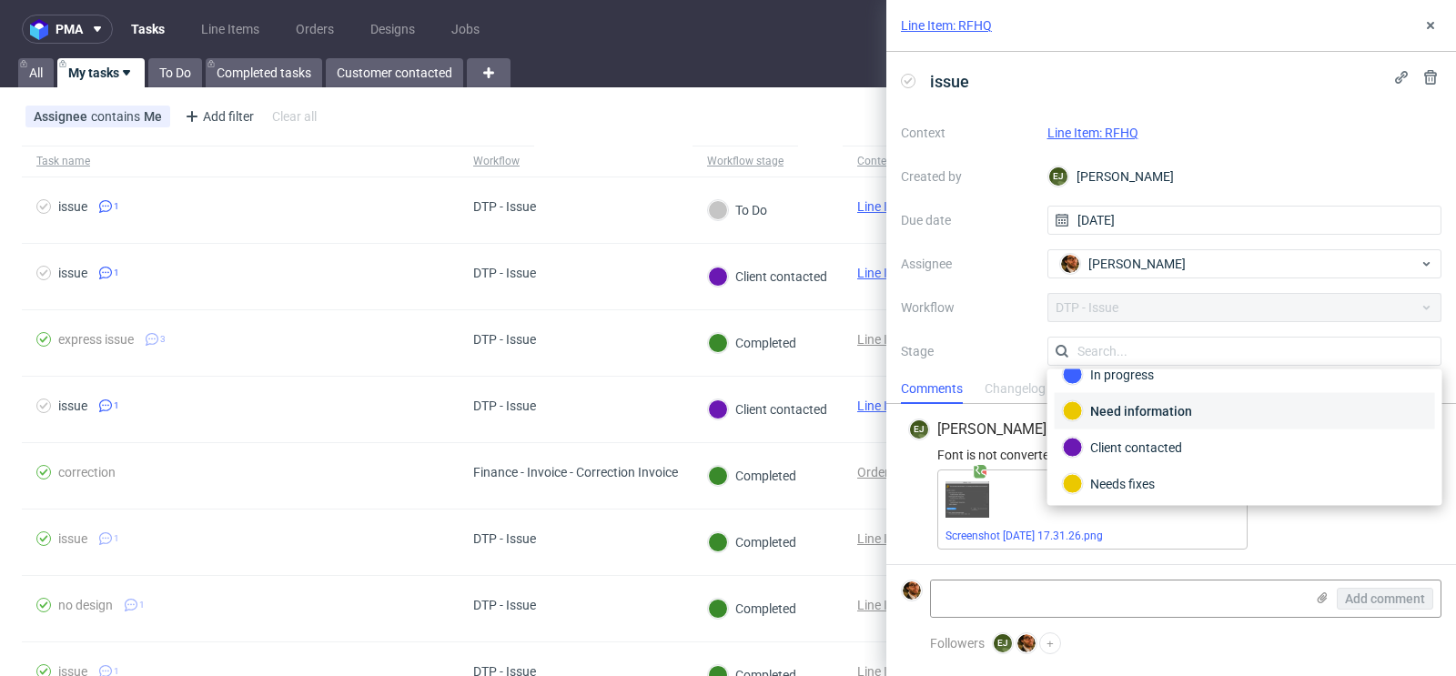
scroll to position [106, 0]
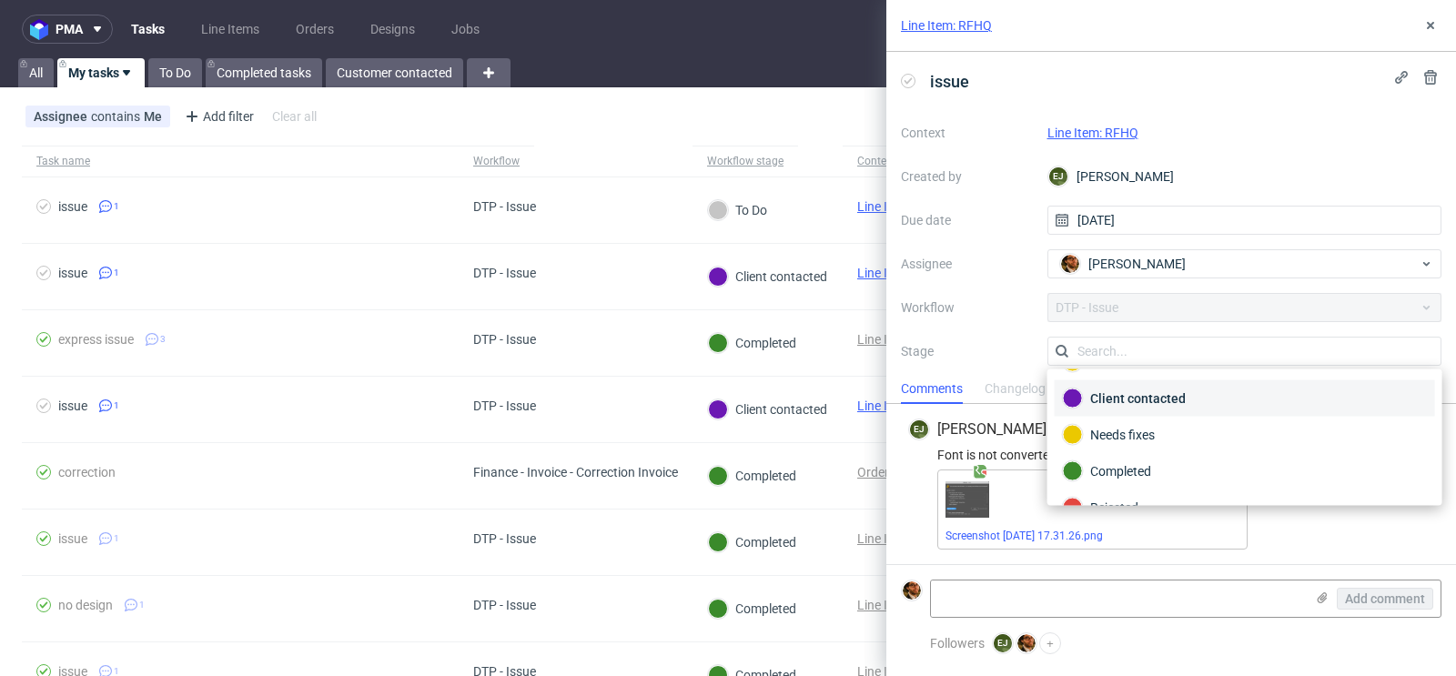
click at [1193, 398] on div "Client contacted" at bounding box center [1245, 399] width 364 height 20
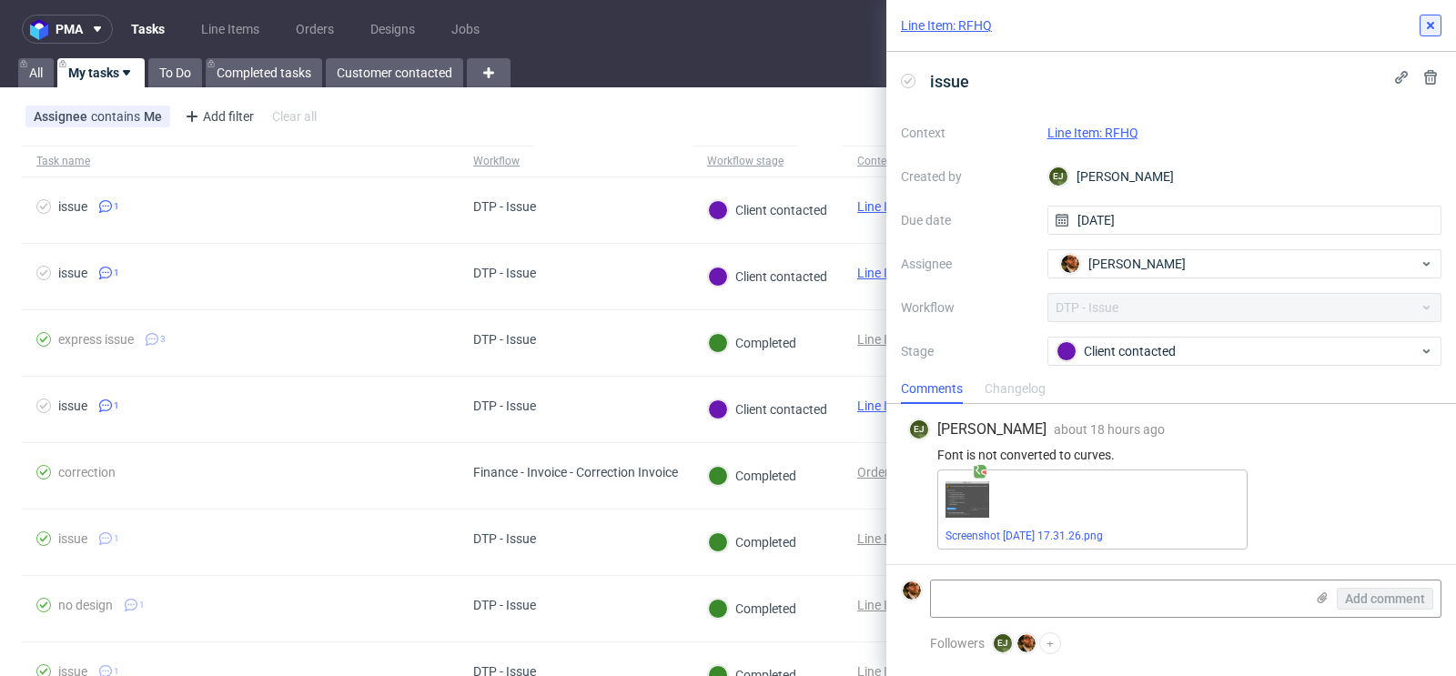
click at [1425, 25] on icon at bounding box center [1430, 25] width 15 height 15
